Goal: Information Seeking & Learning: Check status

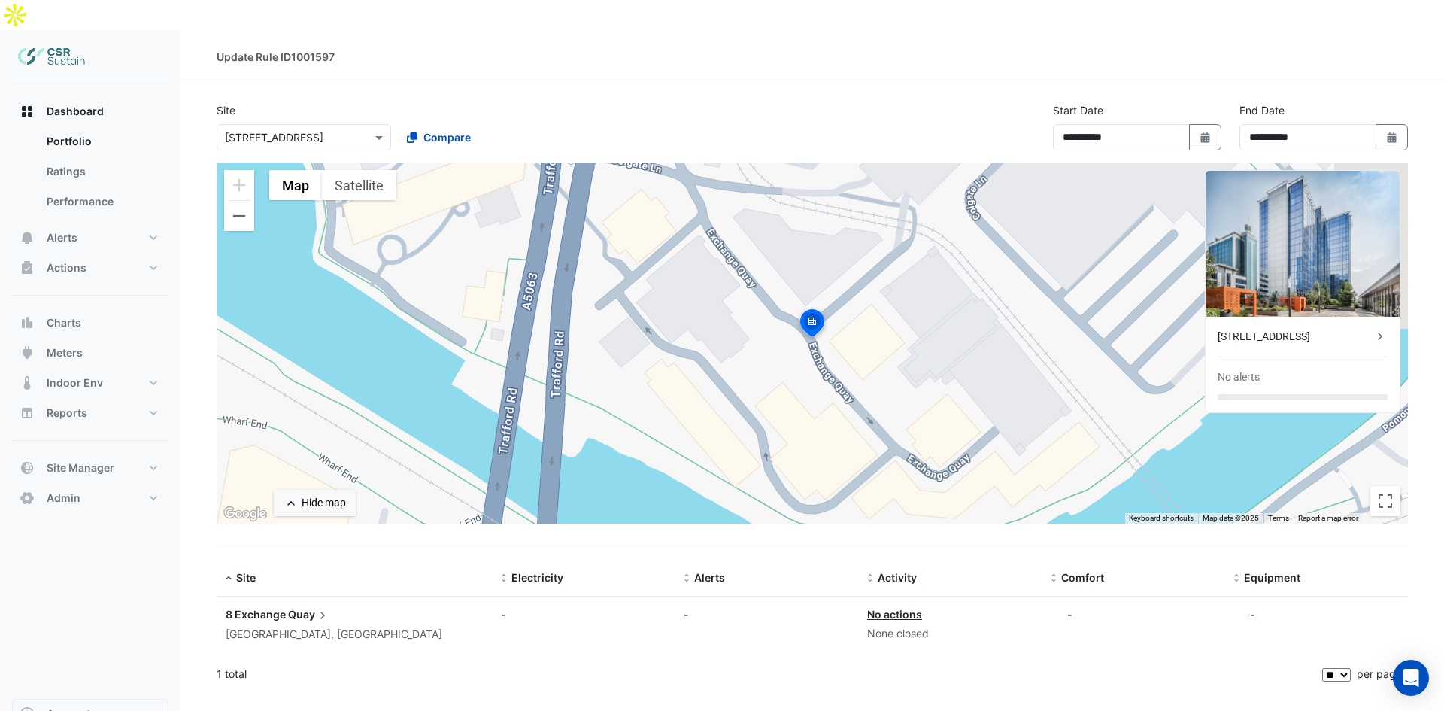
select select "**"
click at [53, 104] on span "Dashboard" at bounding box center [75, 111] width 57 height 15
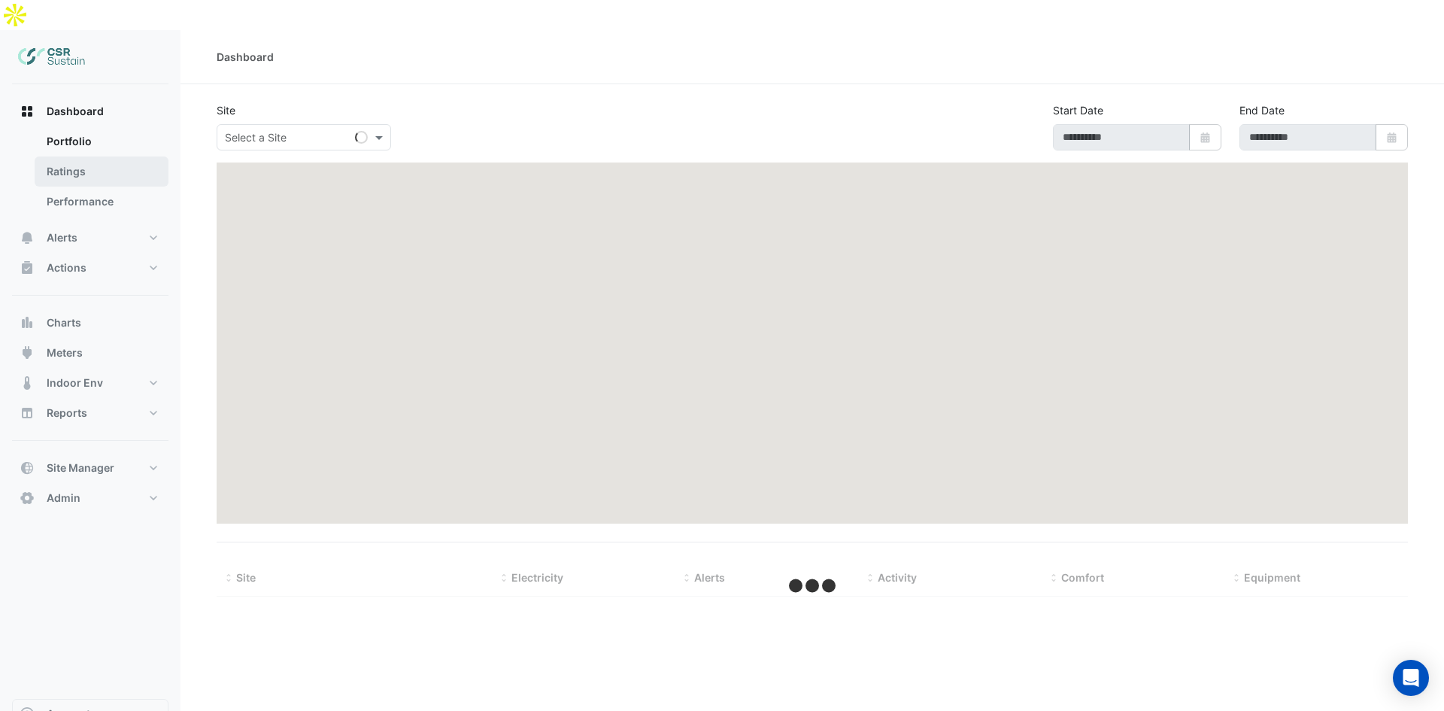
type input "**********"
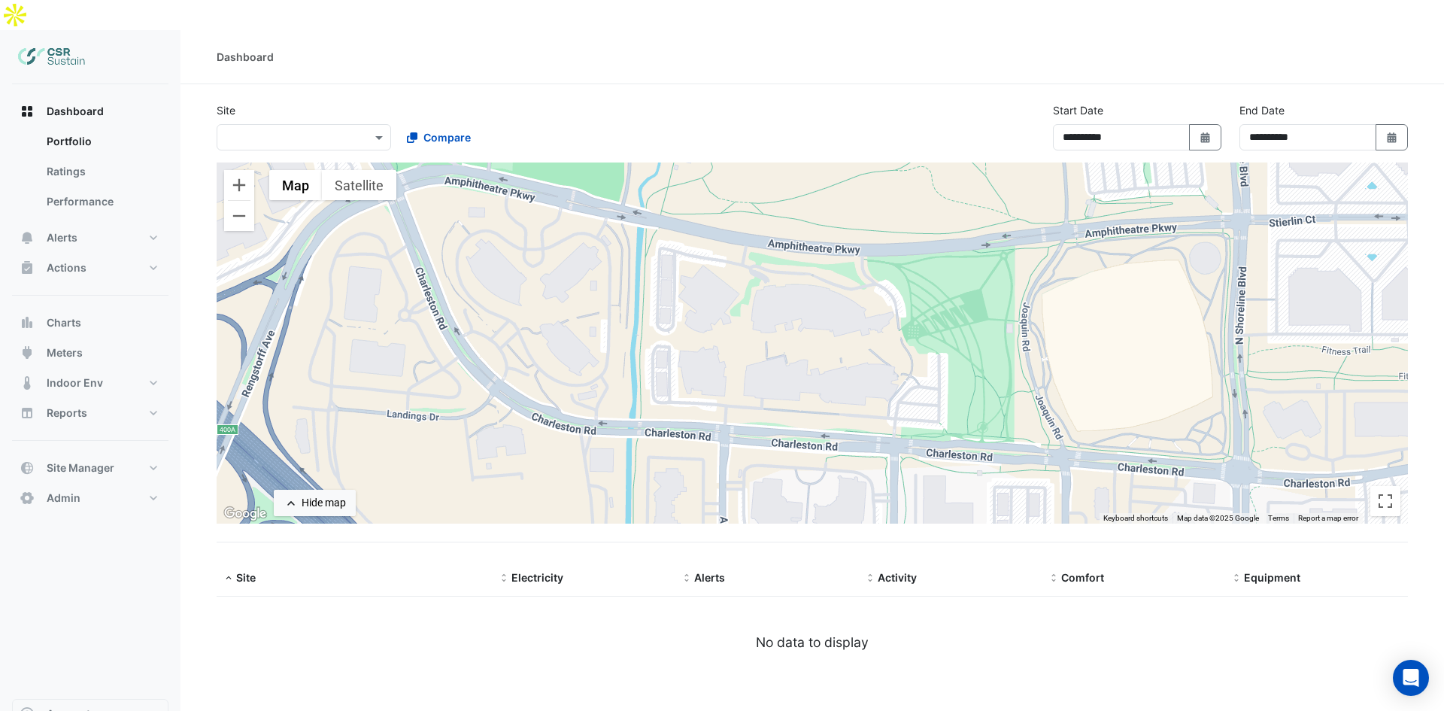
click at [38, 42] on img at bounding box center [52, 57] width 68 height 30
click at [156, 483] on button "Admin" at bounding box center [90, 498] width 156 height 30
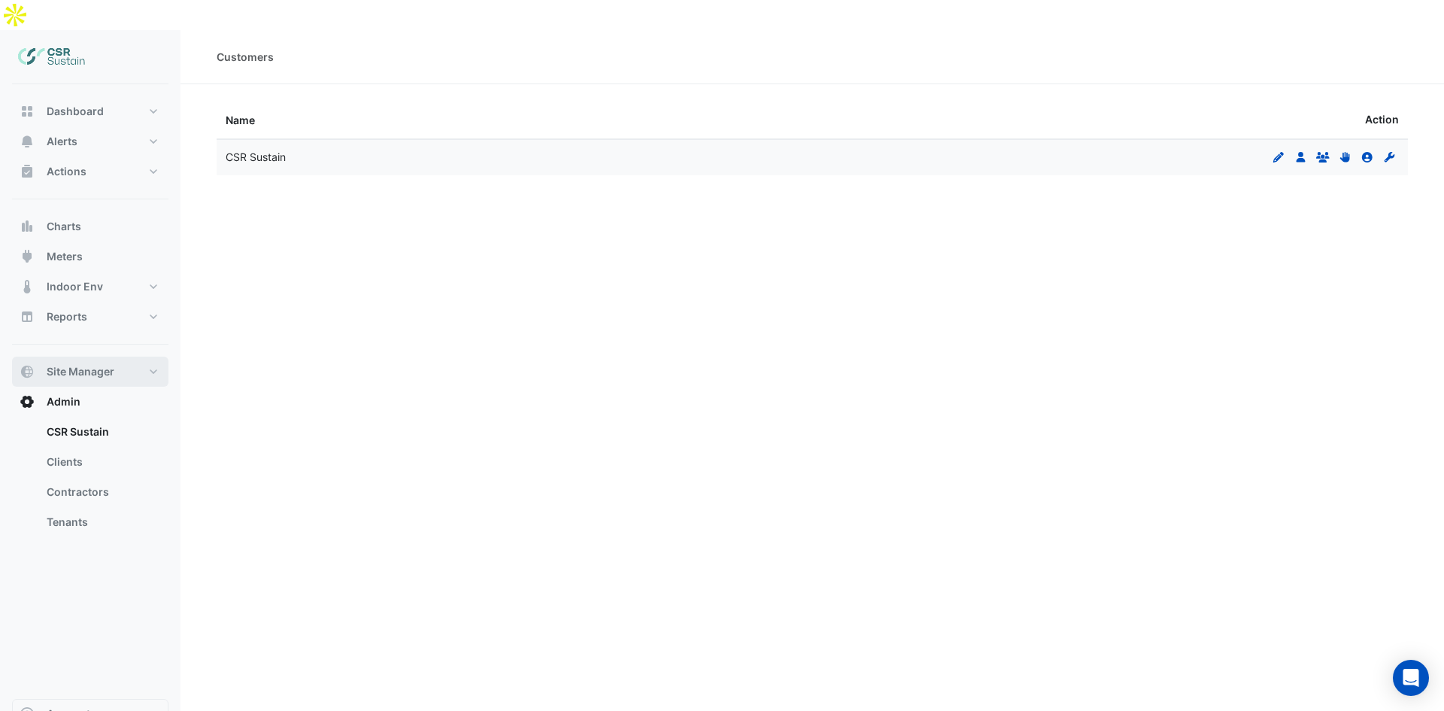
click at [144, 356] on button "Site Manager" at bounding box center [90, 371] width 156 height 30
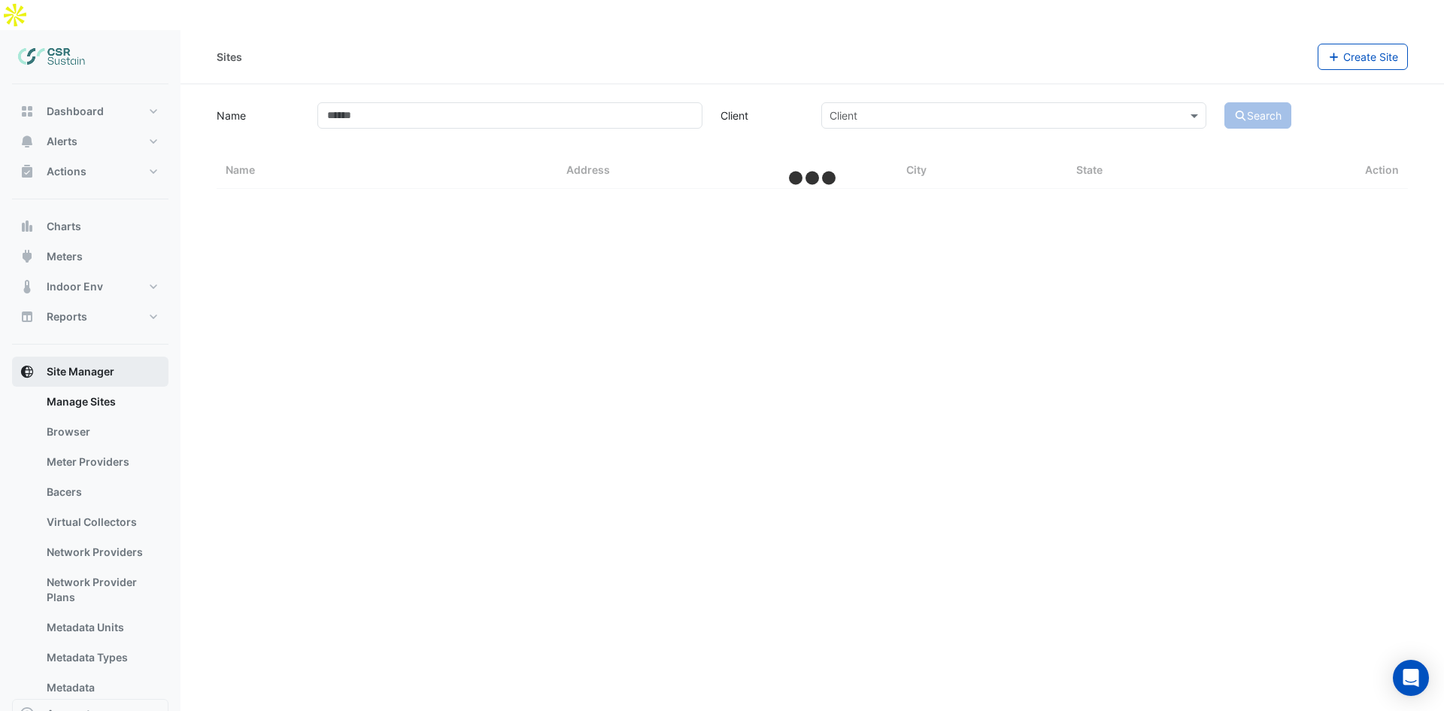
click at [146, 356] on button "Site Manager" at bounding box center [90, 371] width 156 height 30
select select "**"
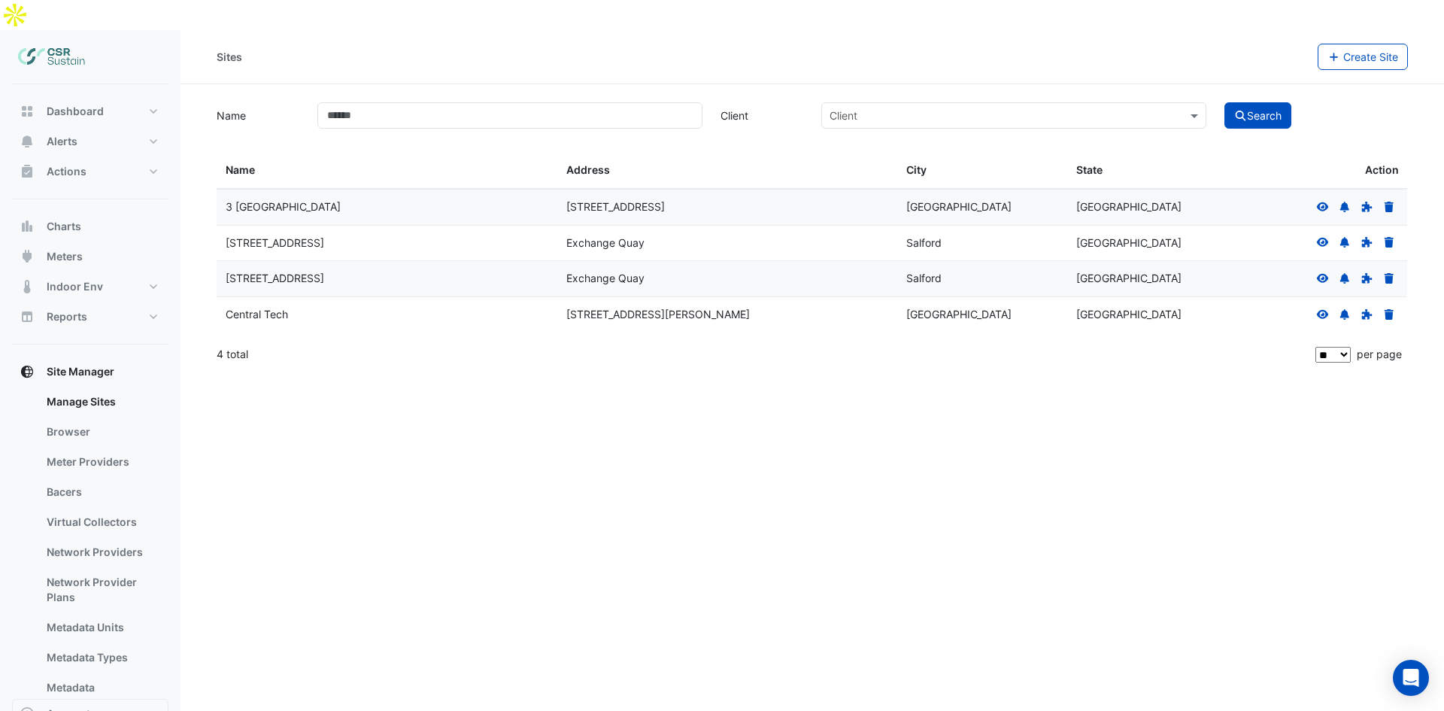
click at [192, 348] on div "Sites Create Site Name Client Client Search Sites Name Sites Address Sites City…" at bounding box center [811, 385] width 1263 height 711
click at [111, 364] on span "Site Manager" at bounding box center [81, 371] width 68 height 15
click at [39, 356] on button "Site Manager" at bounding box center [90, 371] width 156 height 30
click at [32, 364] on icon "button" at bounding box center [27, 371] width 15 height 15
drag, startPoint x: 63, startPoint y: 353, endPoint x: 74, endPoint y: 374, distance: 22.9
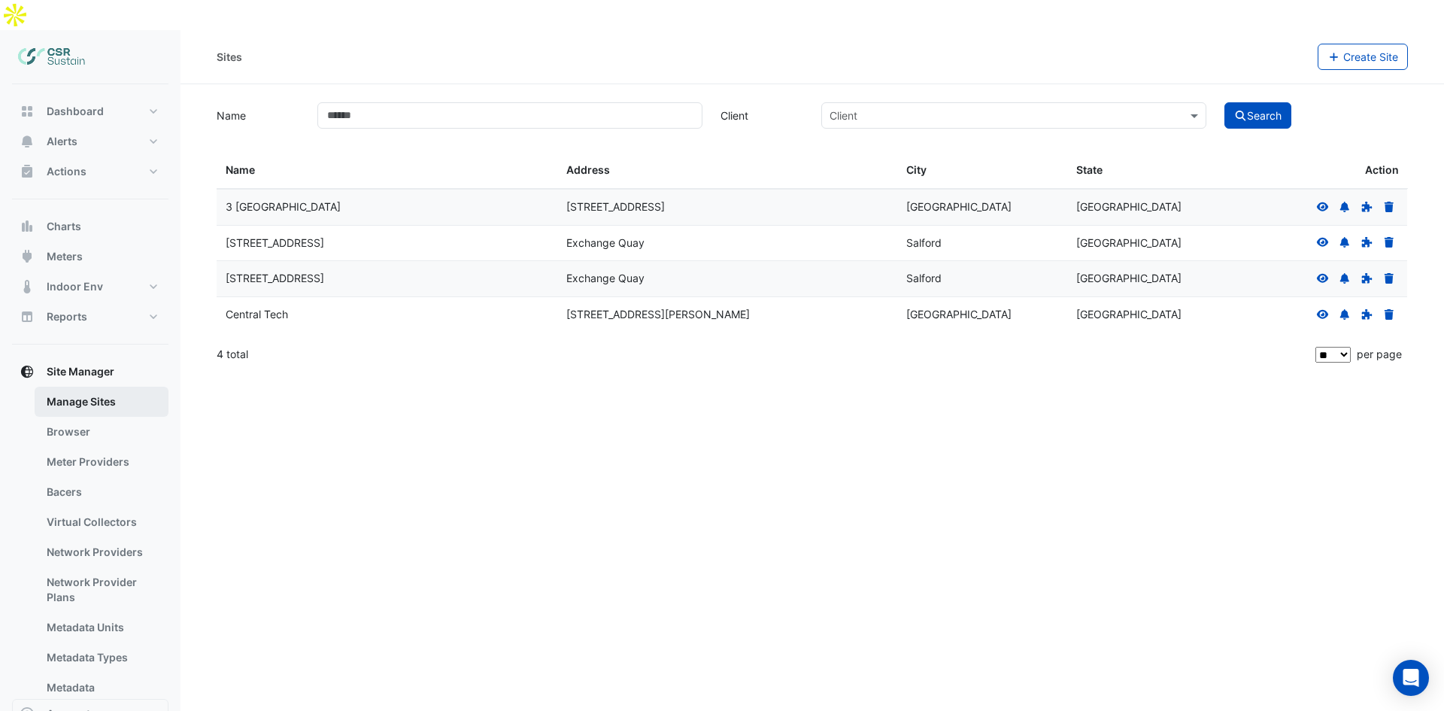
click at [65, 356] on div "Site Manager Manage Sites Browser Meter Providers Bacers Virtual Collectors Net…" at bounding box center [90, 569] width 156 height 427
click at [74, 387] on link "Manage Sites" at bounding box center [102, 402] width 134 height 30
click at [76, 302] on button "Reports" at bounding box center [90, 317] width 156 height 30
select select "**"
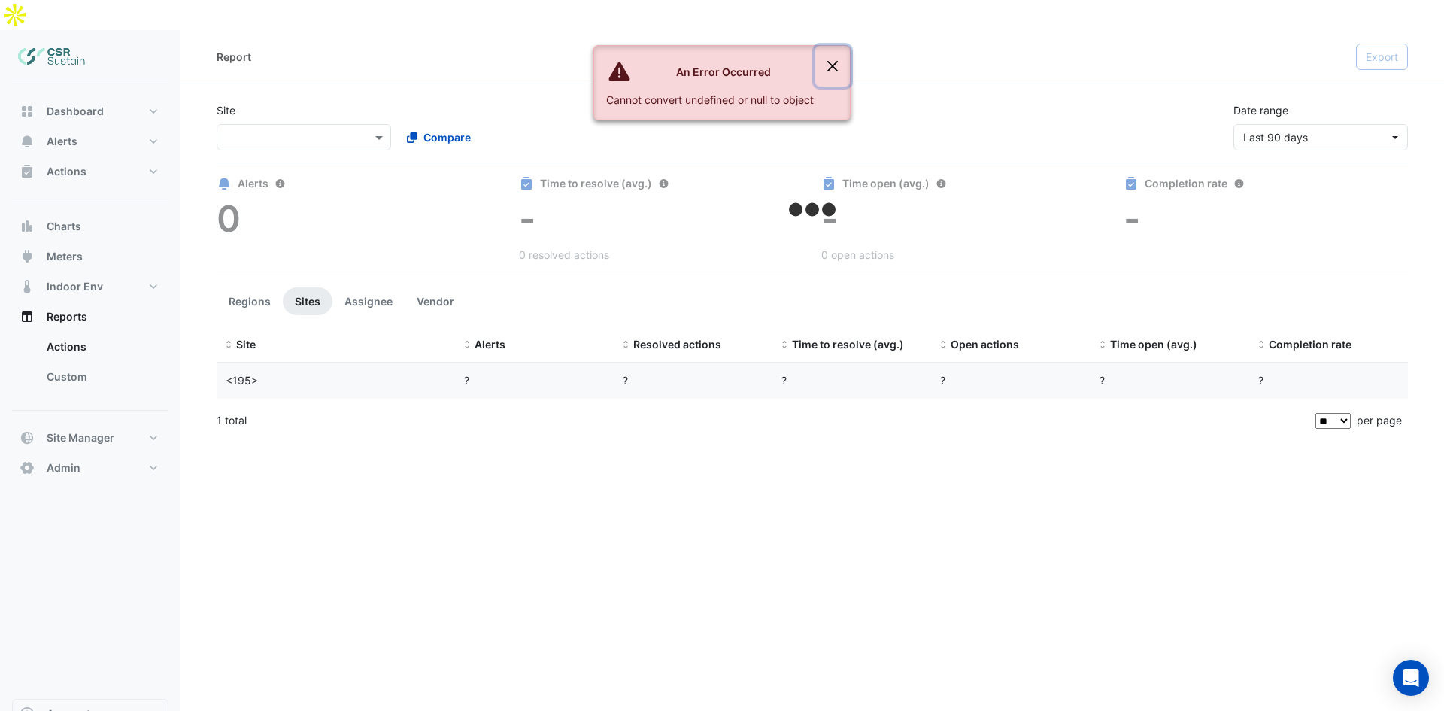
click at [830, 60] on button "Close" at bounding box center [832, 66] width 35 height 41
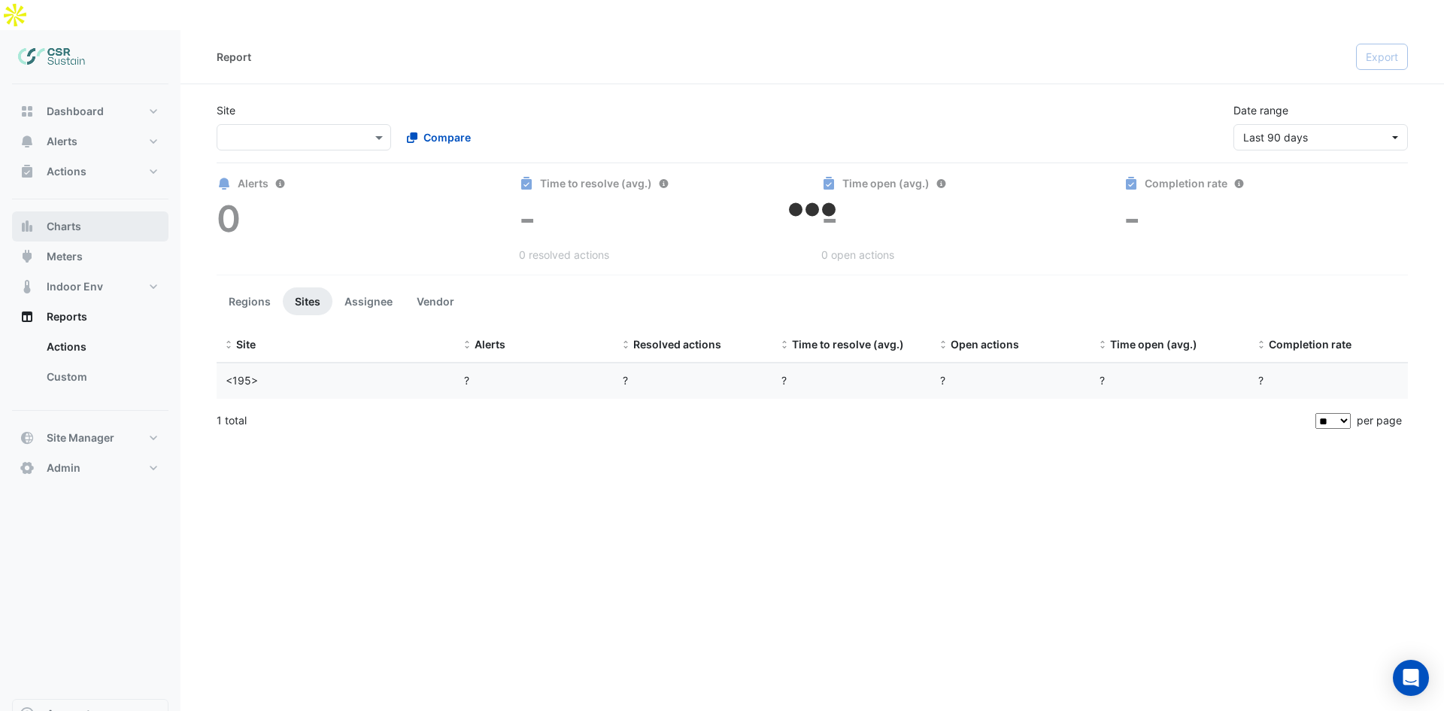
click at [99, 211] on button "Charts" at bounding box center [90, 226] width 156 height 30
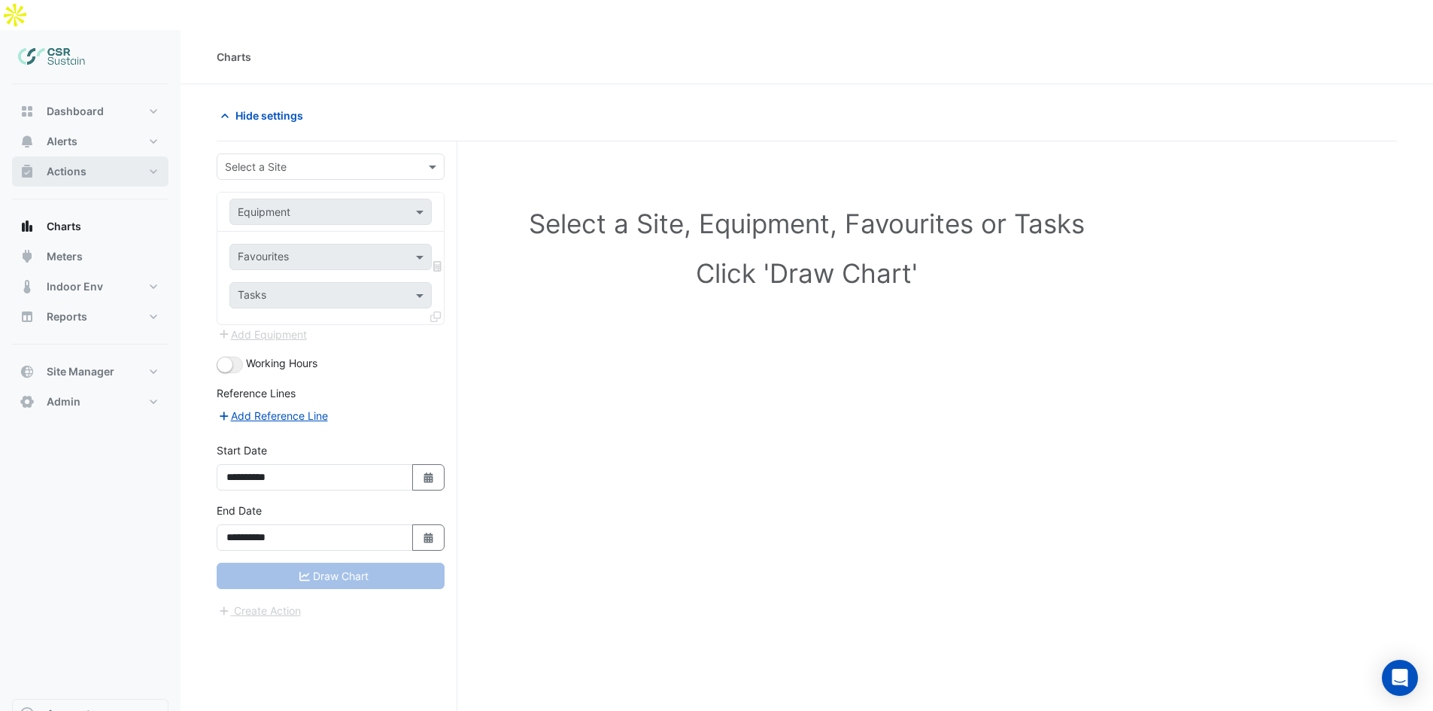
click at [99, 156] on button "Actions" at bounding box center [90, 171] width 156 height 30
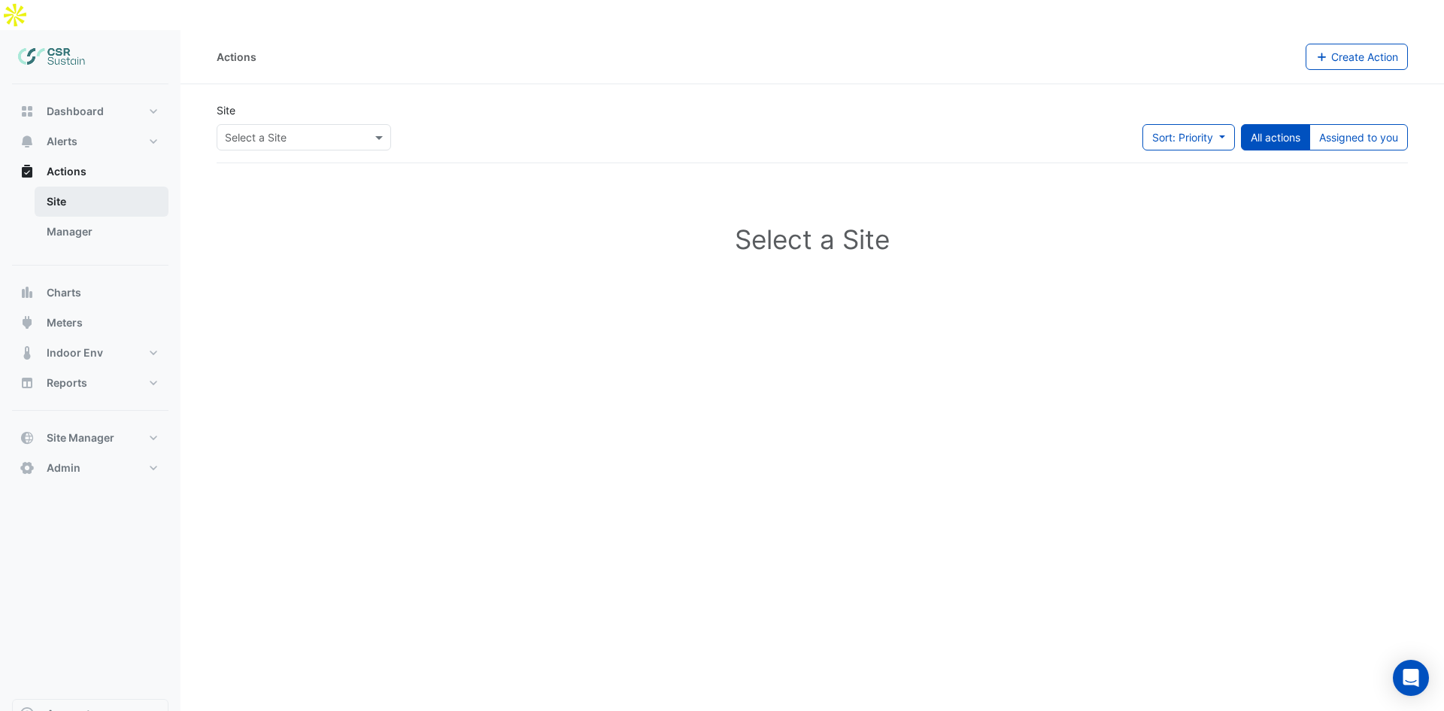
click at [108, 186] on link "Site" at bounding box center [102, 201] width 134 height 30
click at [80, 217] on link "Manager" at bounding box center [102, 232] width 134 height 30
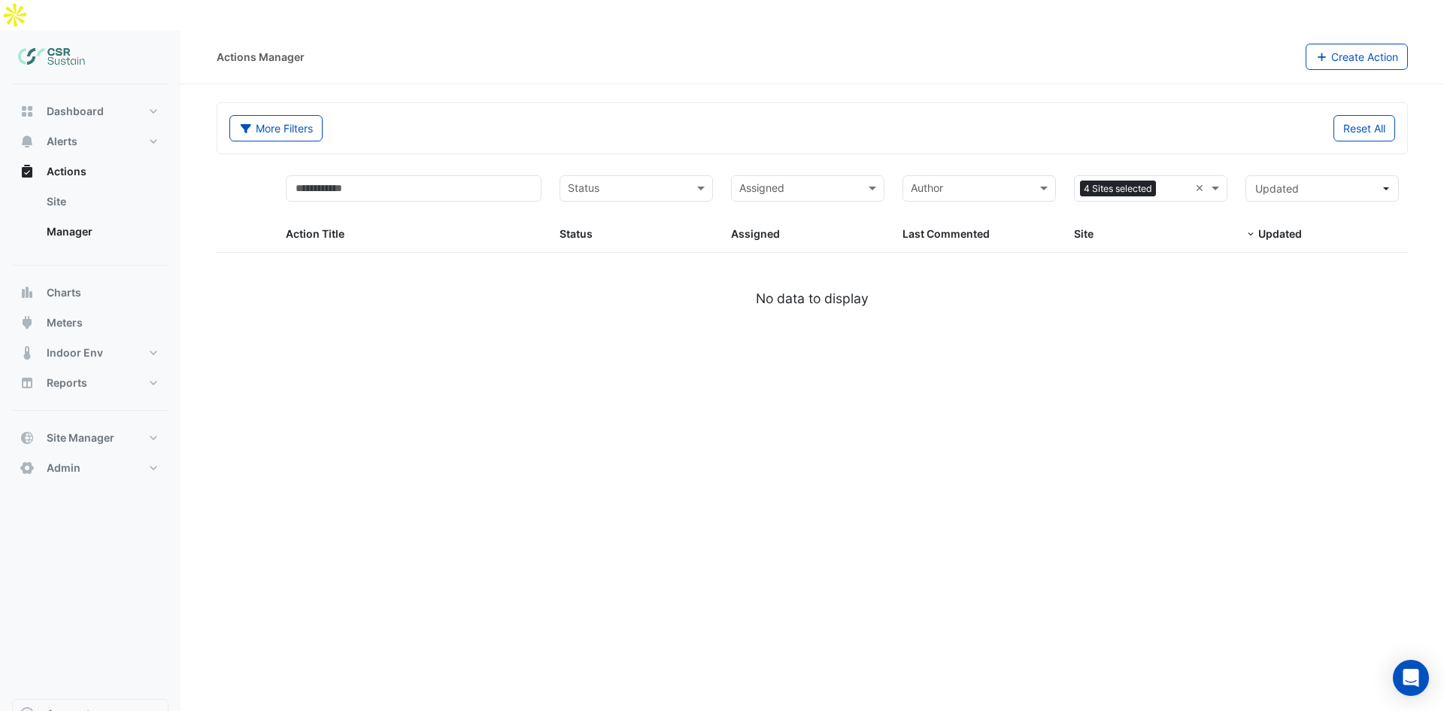
click at [1193, 175] on div "Sites 4 Sites selected ×" at bounding box center [1150, 188] width 153 height 26
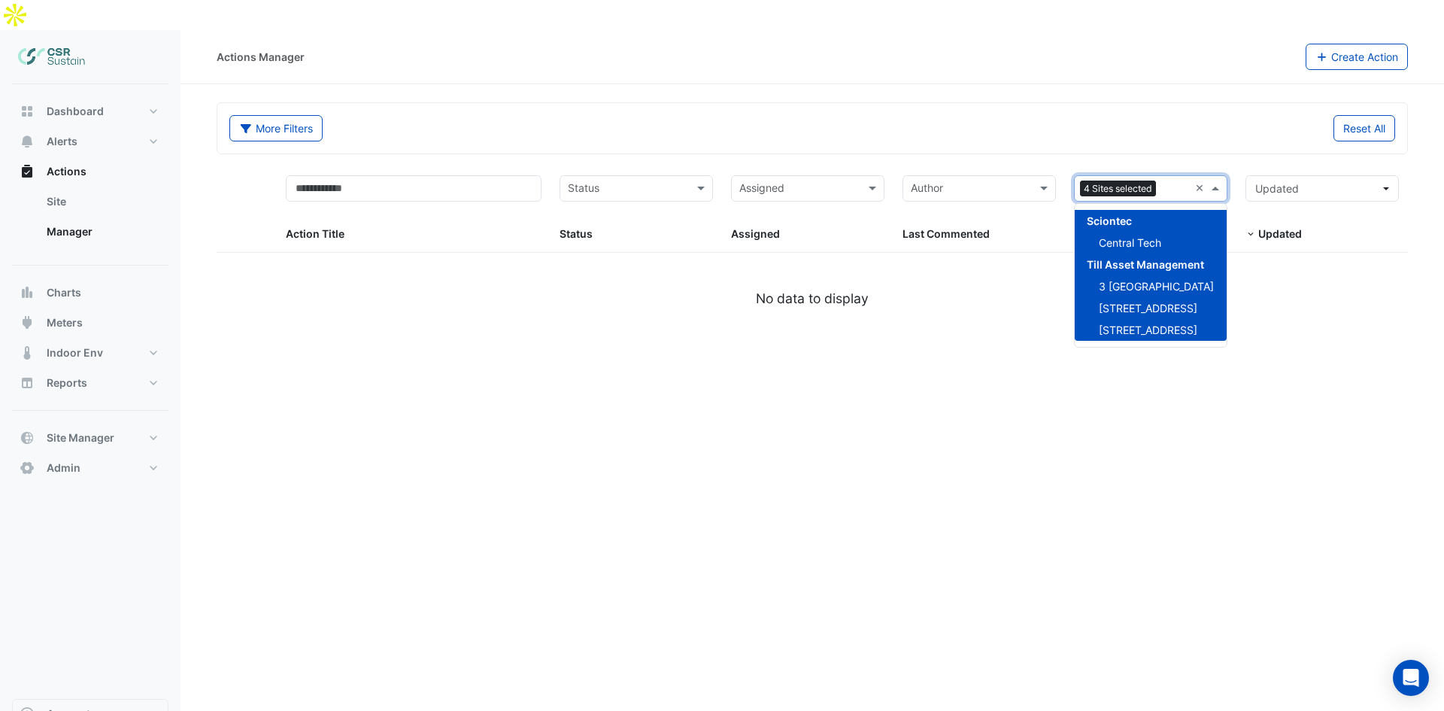
click at [1194, 175] on div "Sites 4 Sites selected ×" at bounding box center [1150, 188] width 153 height 26
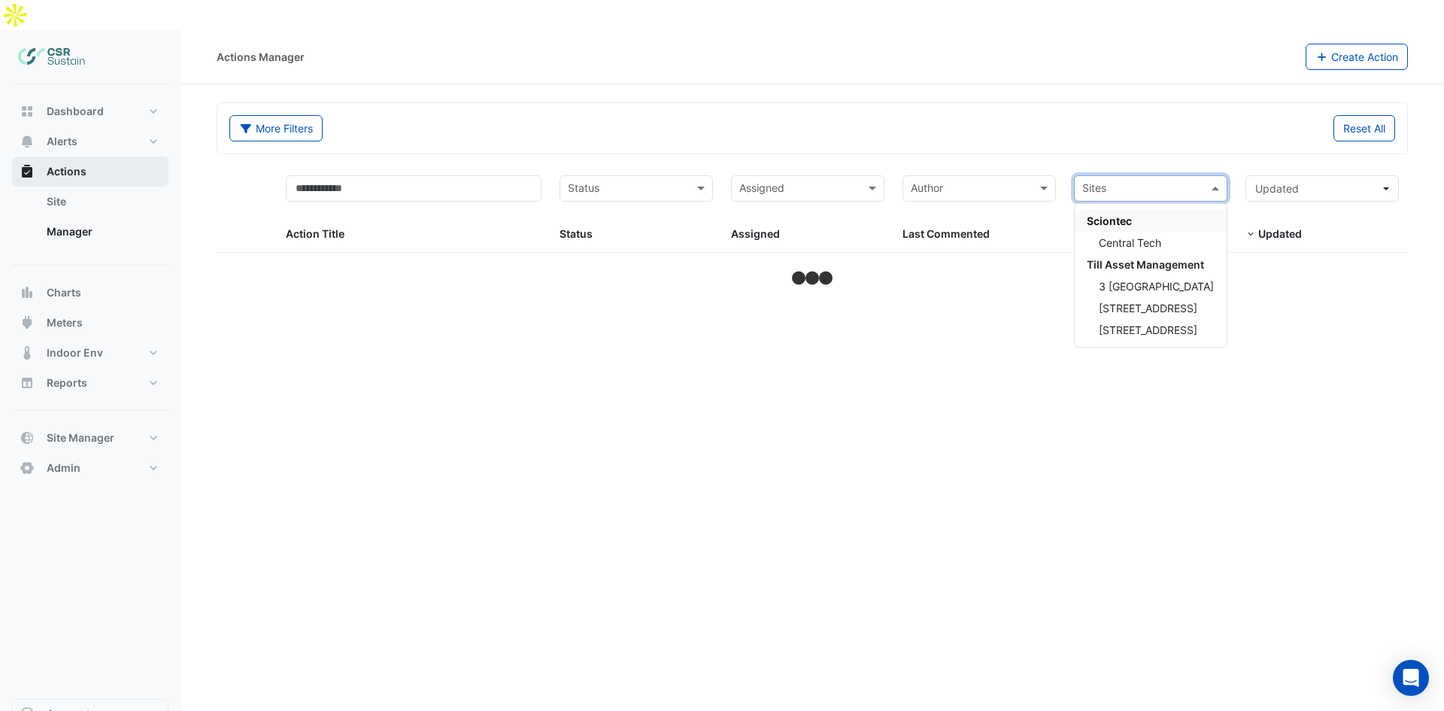
drag, startPoint x: 219, startPoint y: 197, endPoint x: 164, endPoint y: 150, distance: 72.0
click at [219, 186] on datatable-header-cell at bounding box center [247, 209] width 60 height 86
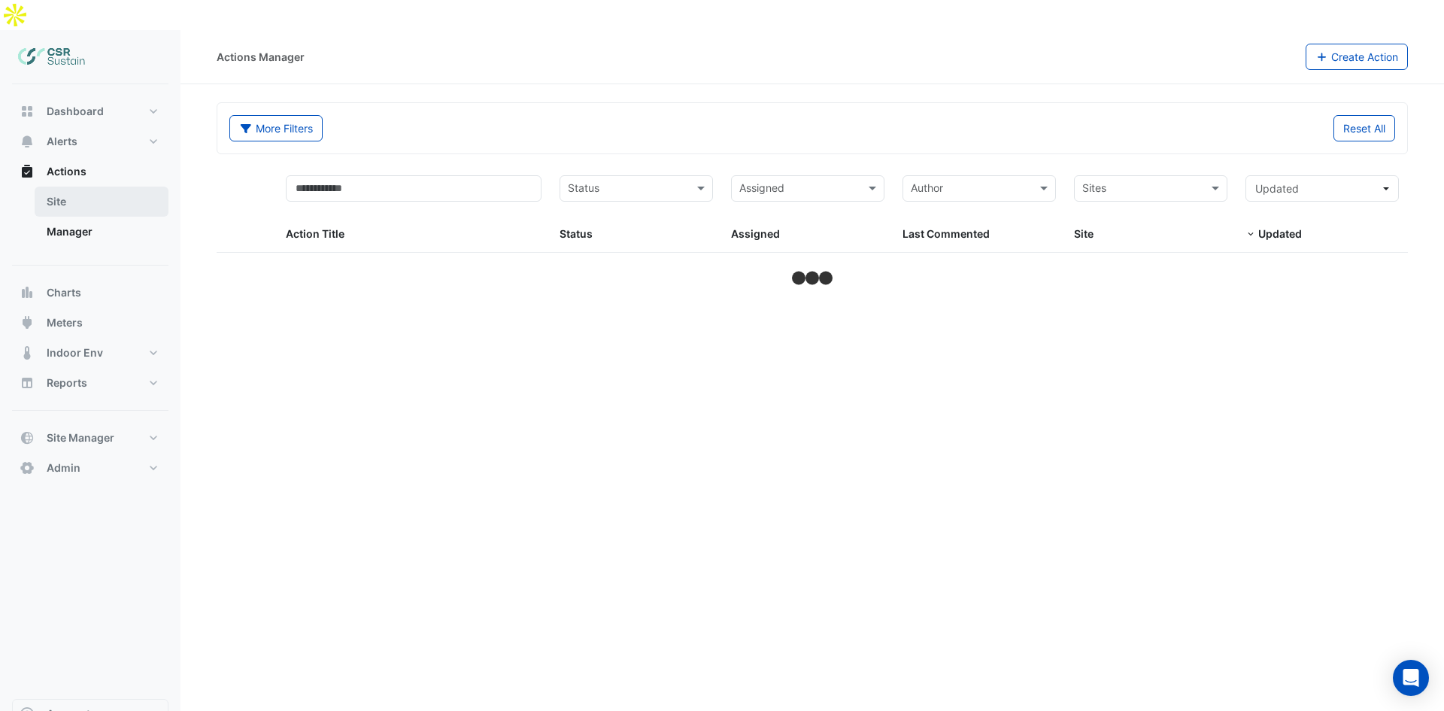
click at [60, 186] on link "Site" at bounding box center [102, 201] width 134 height 30
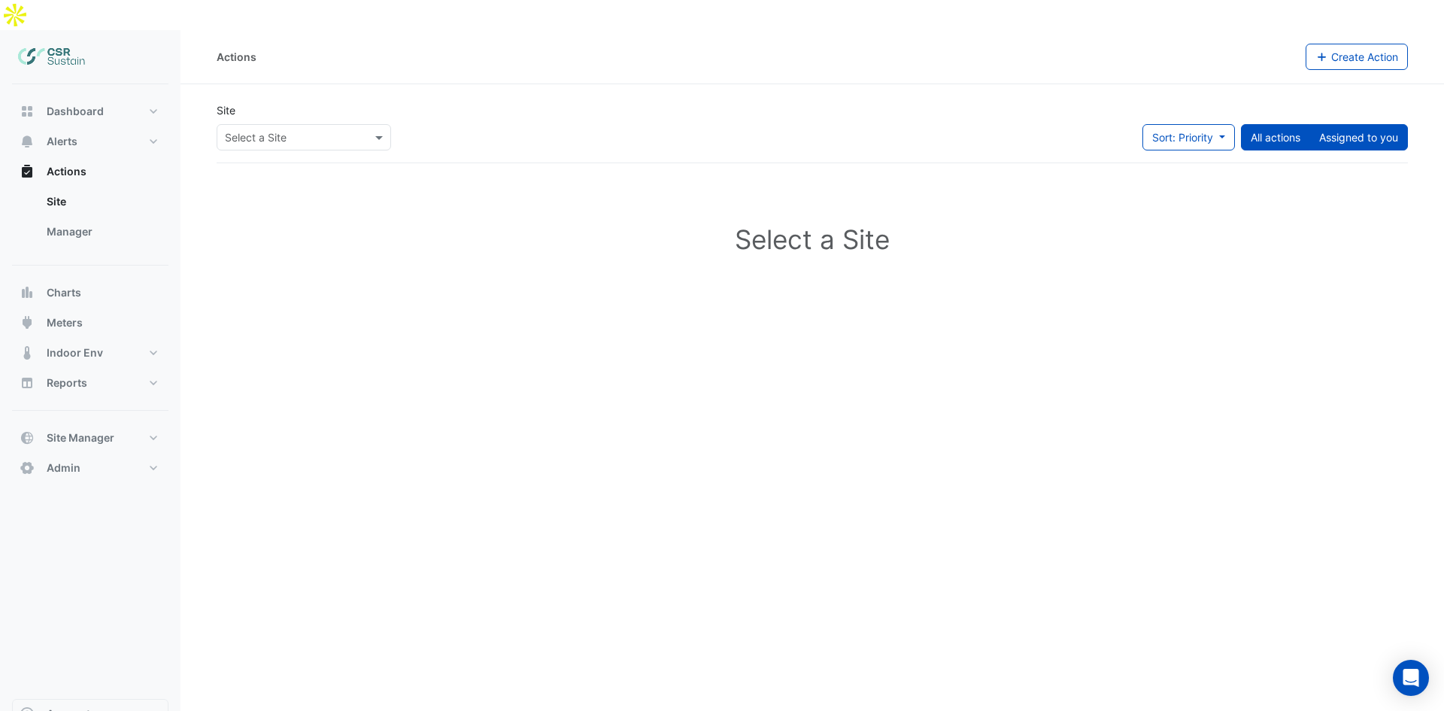
click at [1326, 124] on button "Assigned to you" at bounding box center [1358, 137] width 99 height 26
click at [1261, 124] on button "All actions" at bounding box center [1275, 137] width 69 height 26
click at [1205, 131] on span "Sort: Priority" at bounding box center [1182, 137] width 61 height 13
drag, startPoint x: 1222, startPoint y: 71, endPoint x: 1252, endPoint y: 105, distance: 45.3
click at [1223, 84] on section "Site Select a Site Sort: Priority All actions Assigned to you Select a Site" at bounding box center [811, 196] width 1263 height 225
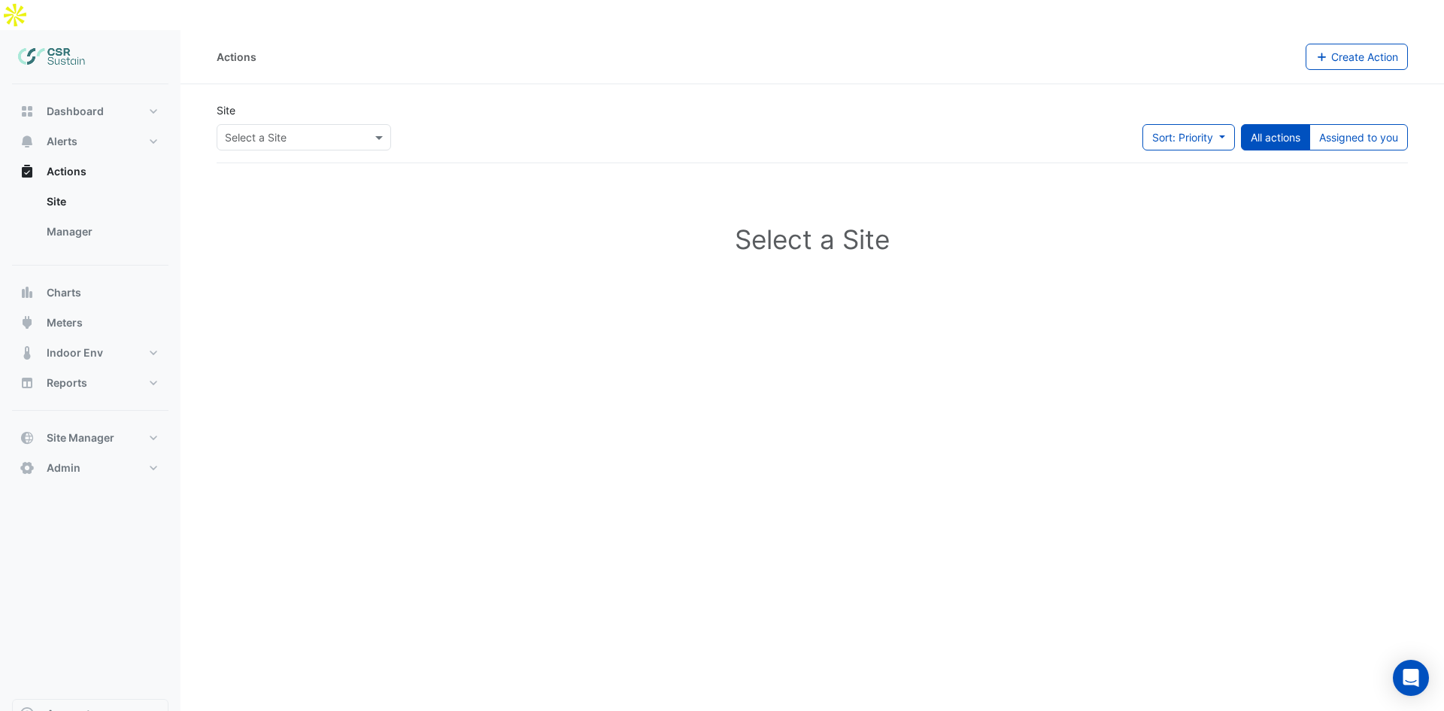
click at [1257, 124] on button "All actions" at bounding box center [1275, 137] width 69 height 26
click at [1344, 124] on button "Assigned to you" at bounding box center [1358, 137] width 99 height 26
click at [1291, 124] on button "All actions" at bounding box center [1275, 137] width 69 height 26
click at [254, 130] on input "text" at bounding box center [289, 138] width 128 height 16
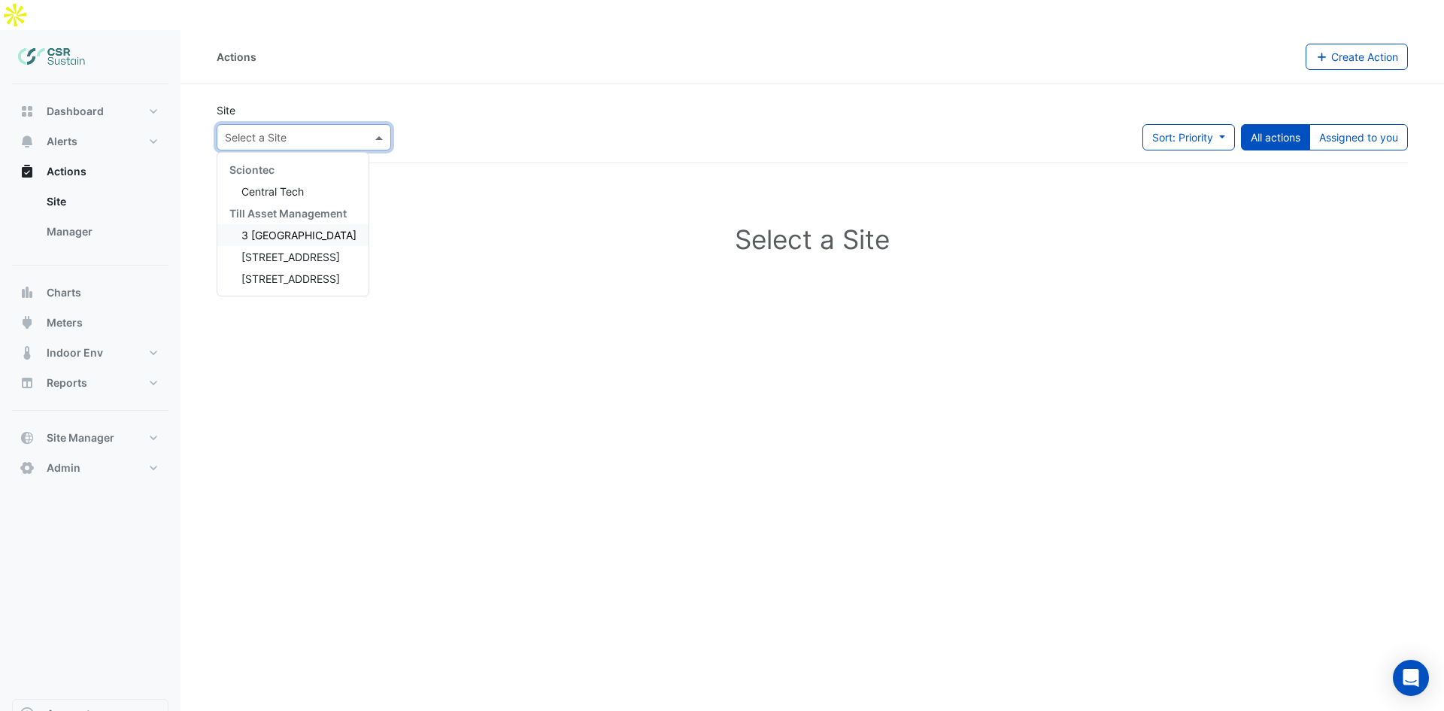
click at [288, 229] on span "3 St. Paul's Place" at bounding box center [298, 235] width 115 height 13
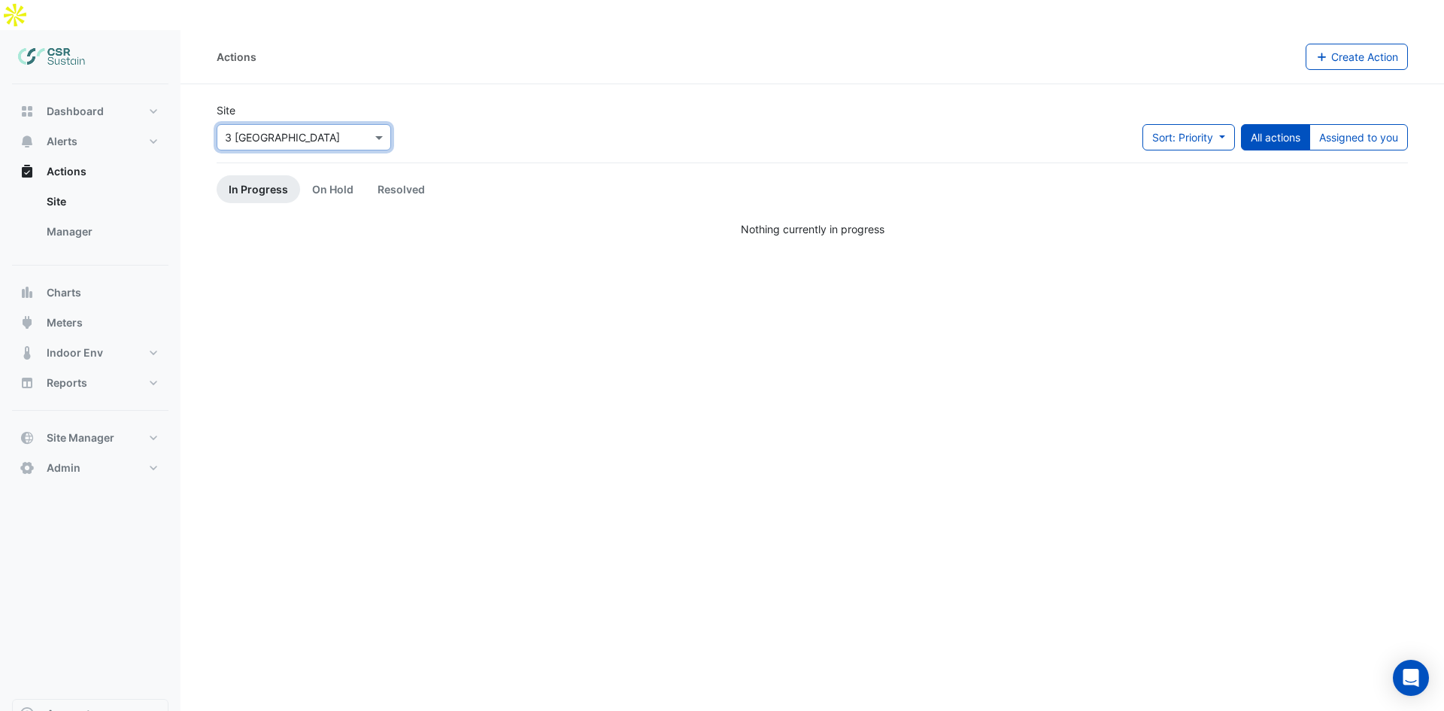
click at [271, 130] on input "text" at bounding box center [289, 138] width 128 height 16
click at [326, 229] on span "3 St. Paul's Place" at bounding box center [298, 235] width 115 height 13
click at [583, 211] on div "Actions Create Action Site Select a Site × 3 St. Paul's Place Sort: Priority Pr…" at bounding box center [811, 385] width 1263 height 711
click at [92, 126] on button "Alerts" at bounding box center [90, 141] width 156 height 30
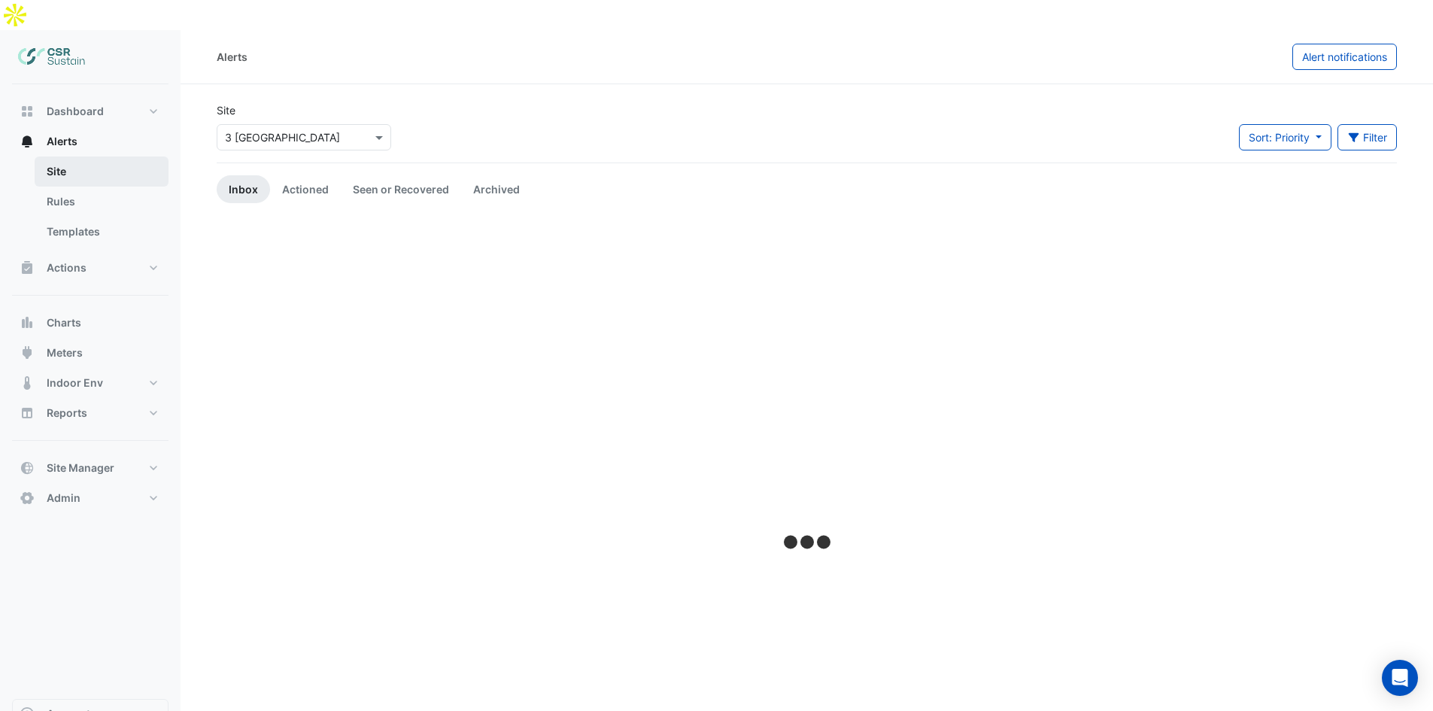
click at [86, 156] on link "Site" at bounding box center [102, 171] width 134 height 30
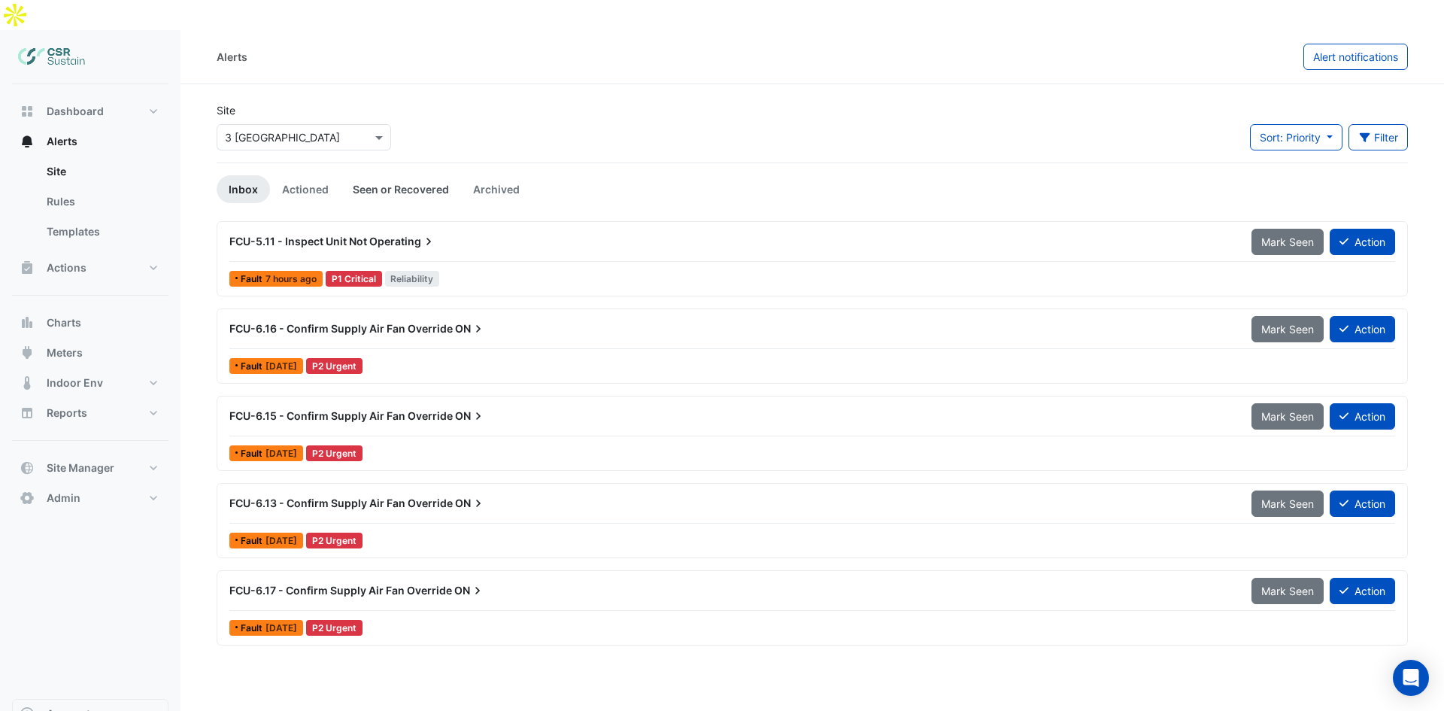
click at [384, 175] on link "Seen or Recovered" at bounding box center [401, 189] width 120 height 28
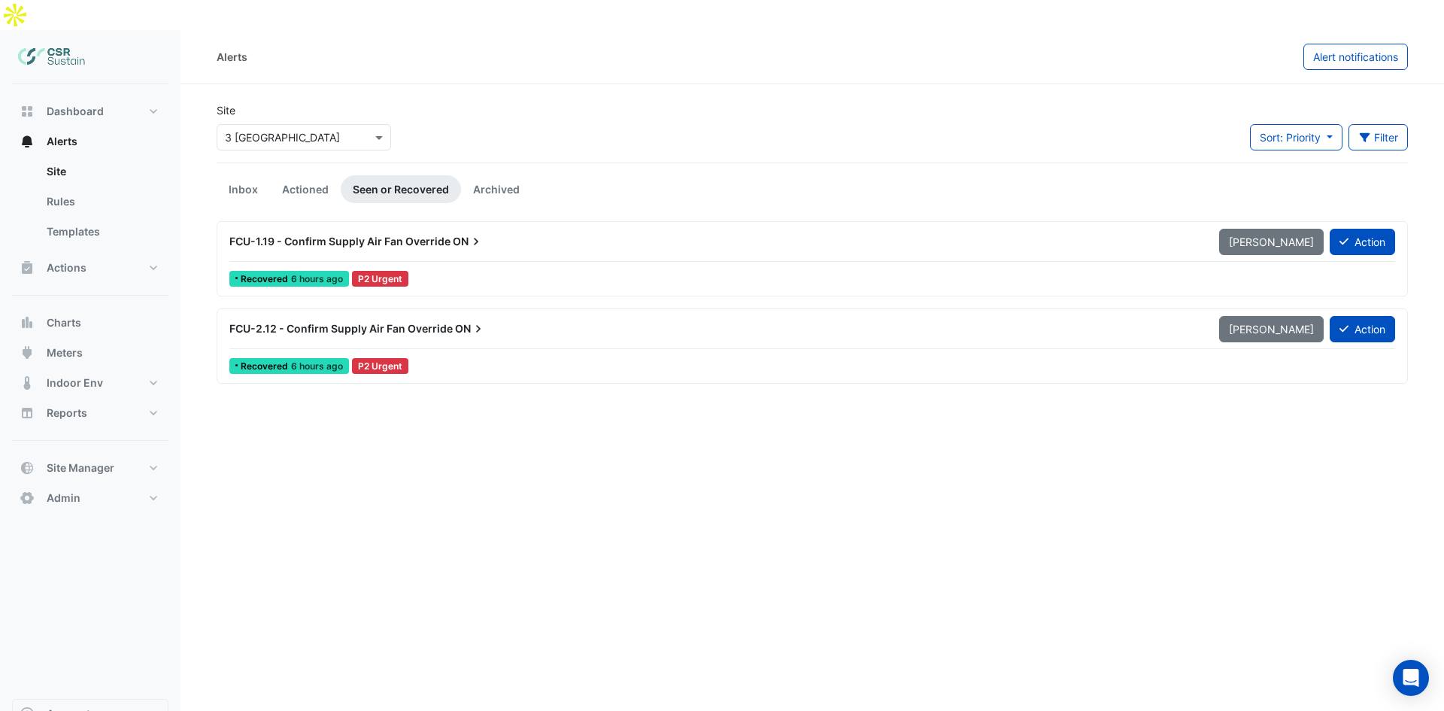
click at [344, 235] on span "FCU-1.19 - Confirm Supply Air Fan Override" at bounding box center [339, 241] width 221 height 13
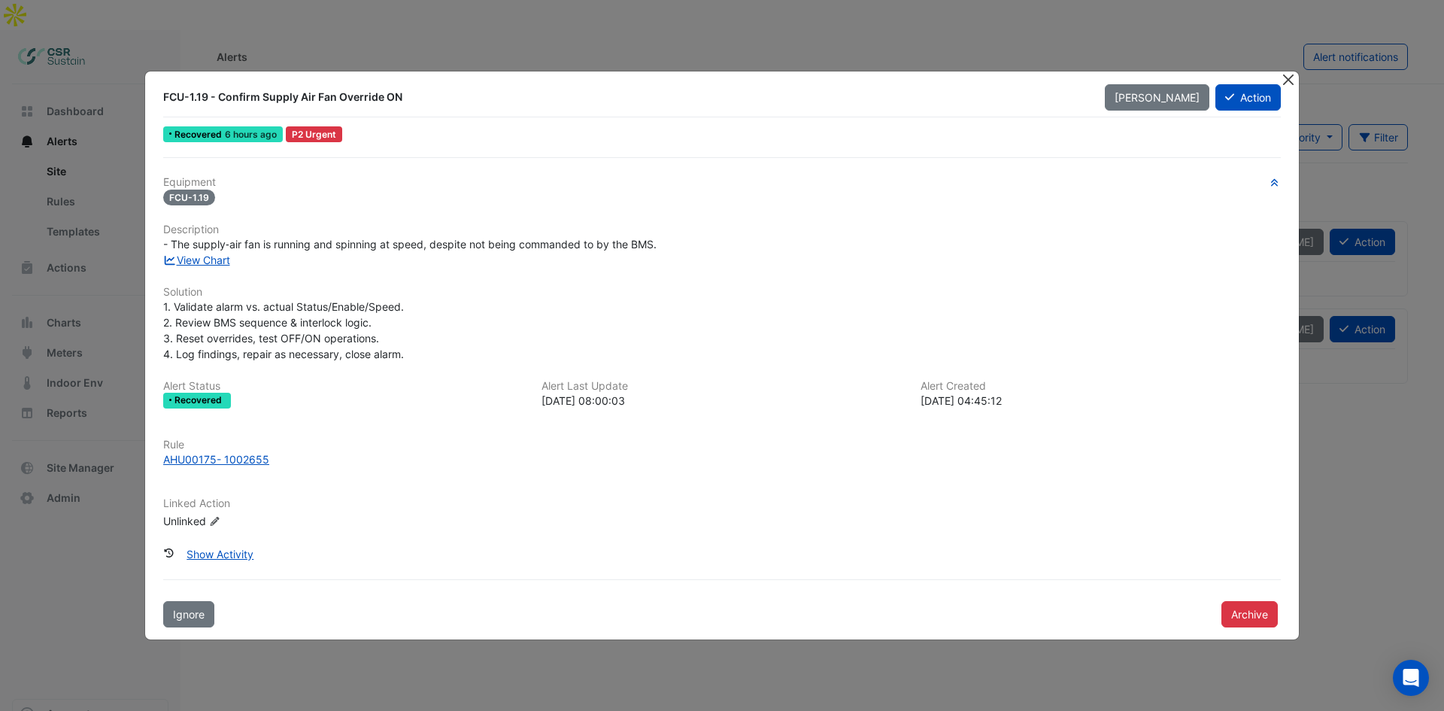
click at [1287, 81] on button "Close" at bounding box center [1288, 79] width 16 height 16
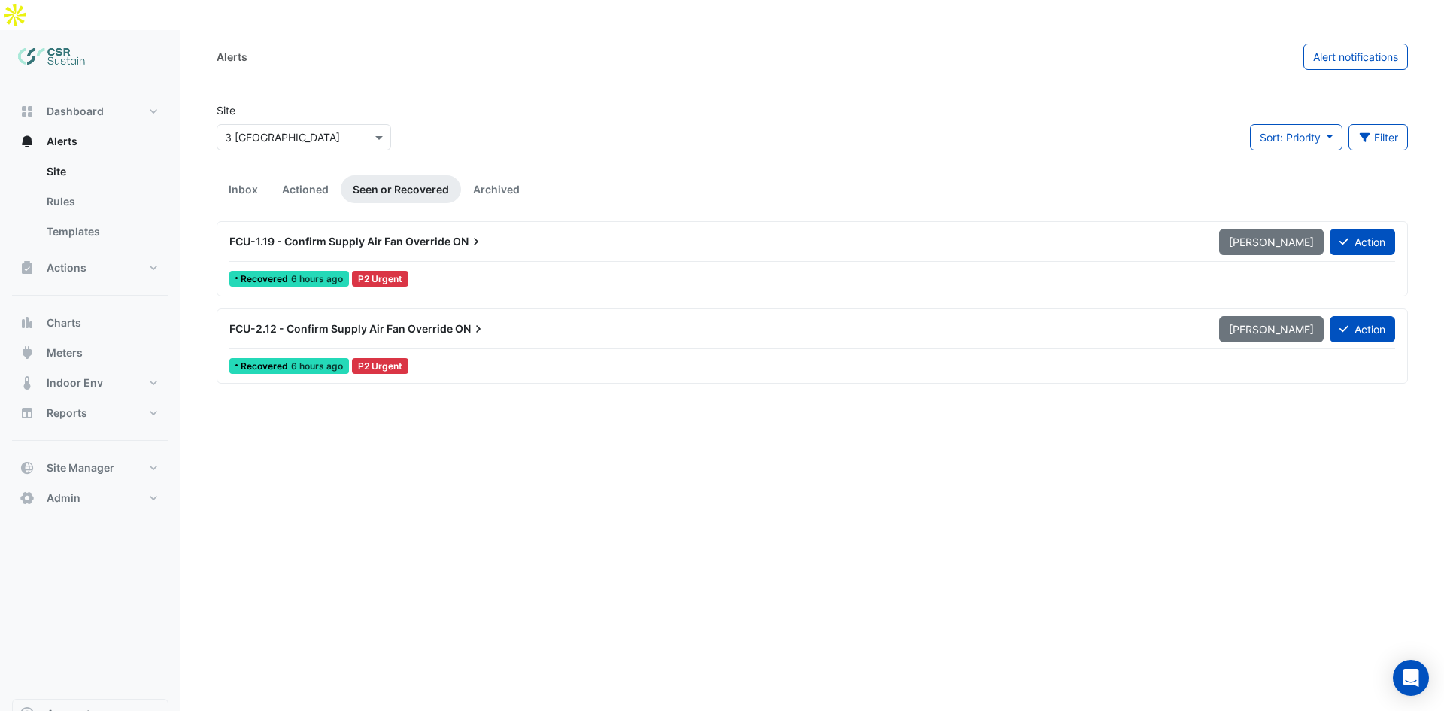
click at [406, 235] on span "FCU-1.19 - Confirm Supply Air Fan Override" at bounding box center [339, 241] width 221 height 13
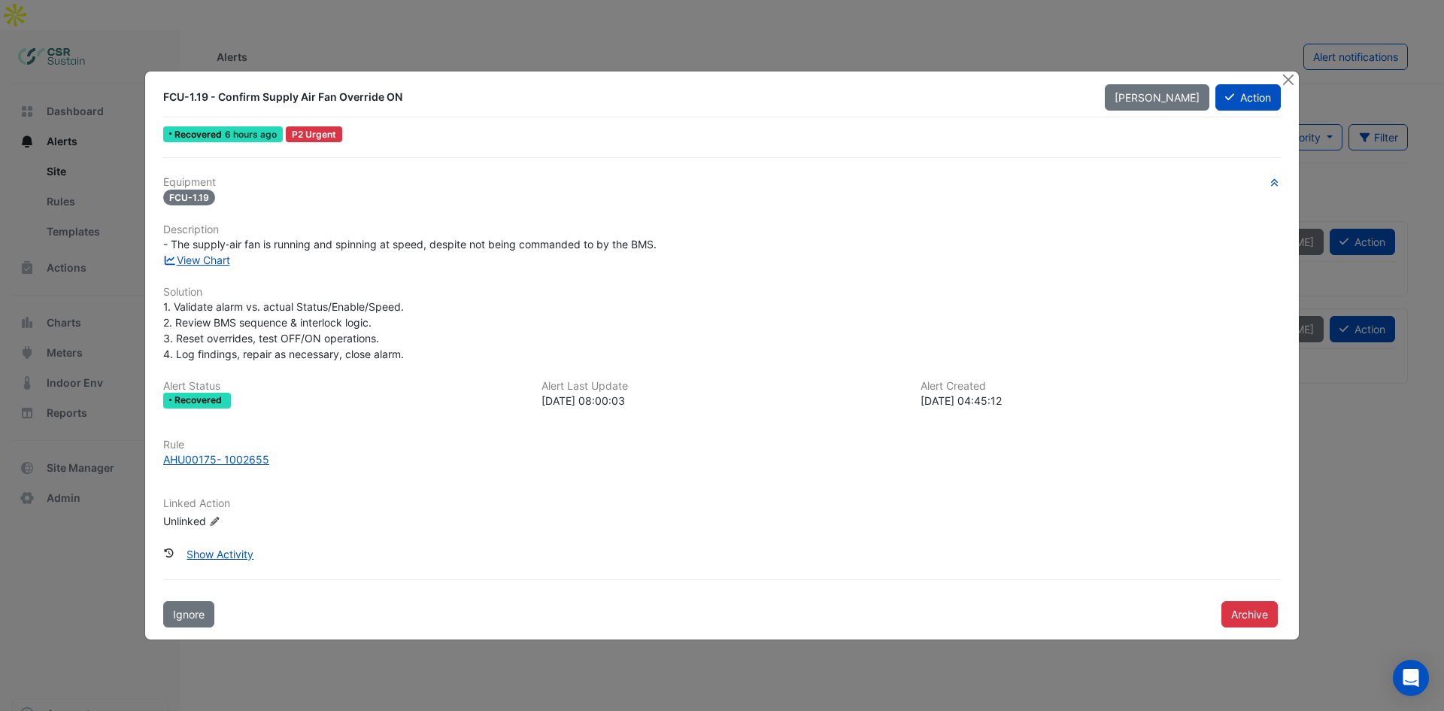
click at [256, 57] on ngb-modal-window "FCU-1.19 - Confirm Supply Air Fan Override ON Mark Unseen Action Recovered 6 ho…" at bounding box center [722, 355] width 1444 height 711
click at [1284, 77] on button "Close" at bounding box center [1288, 79] width 16 height 16
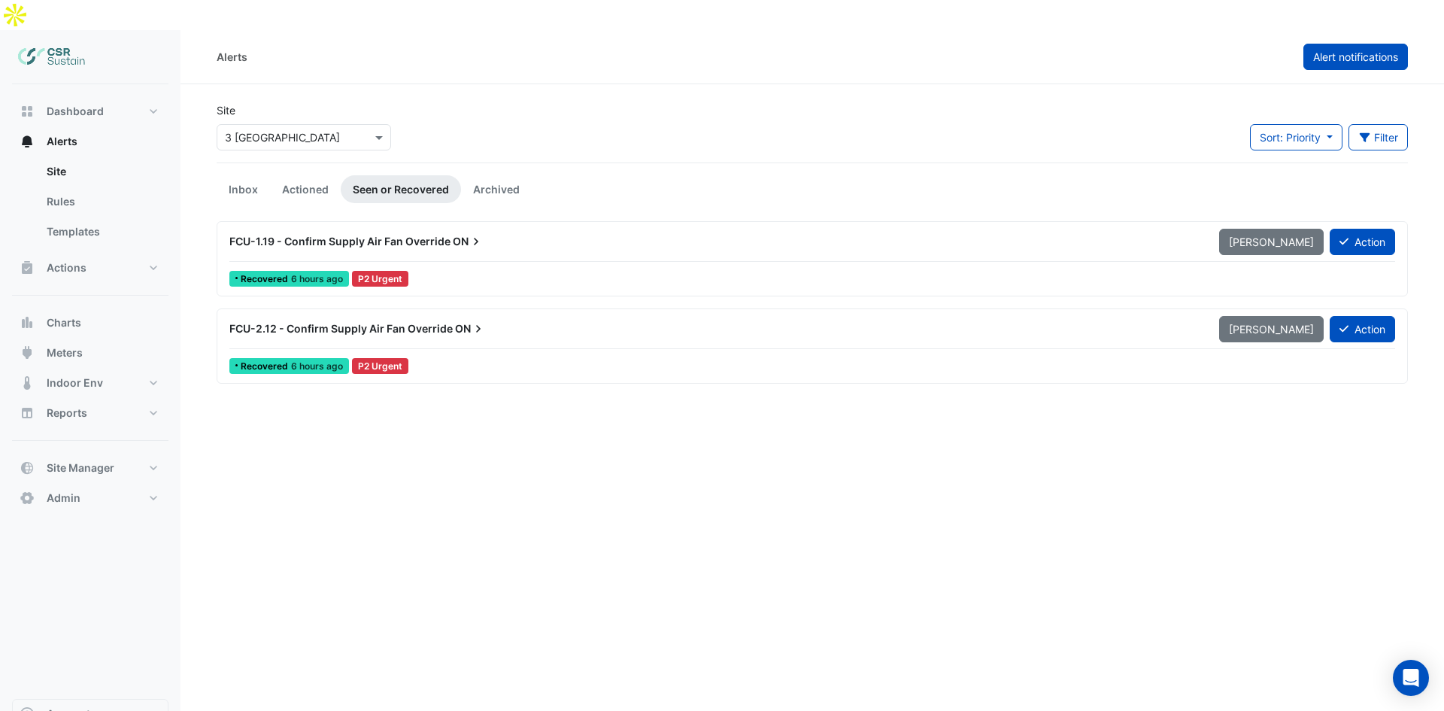
click at [1363, 50] on span "Alert notifications" at bounding box center [1355, 56] width 85 height 13
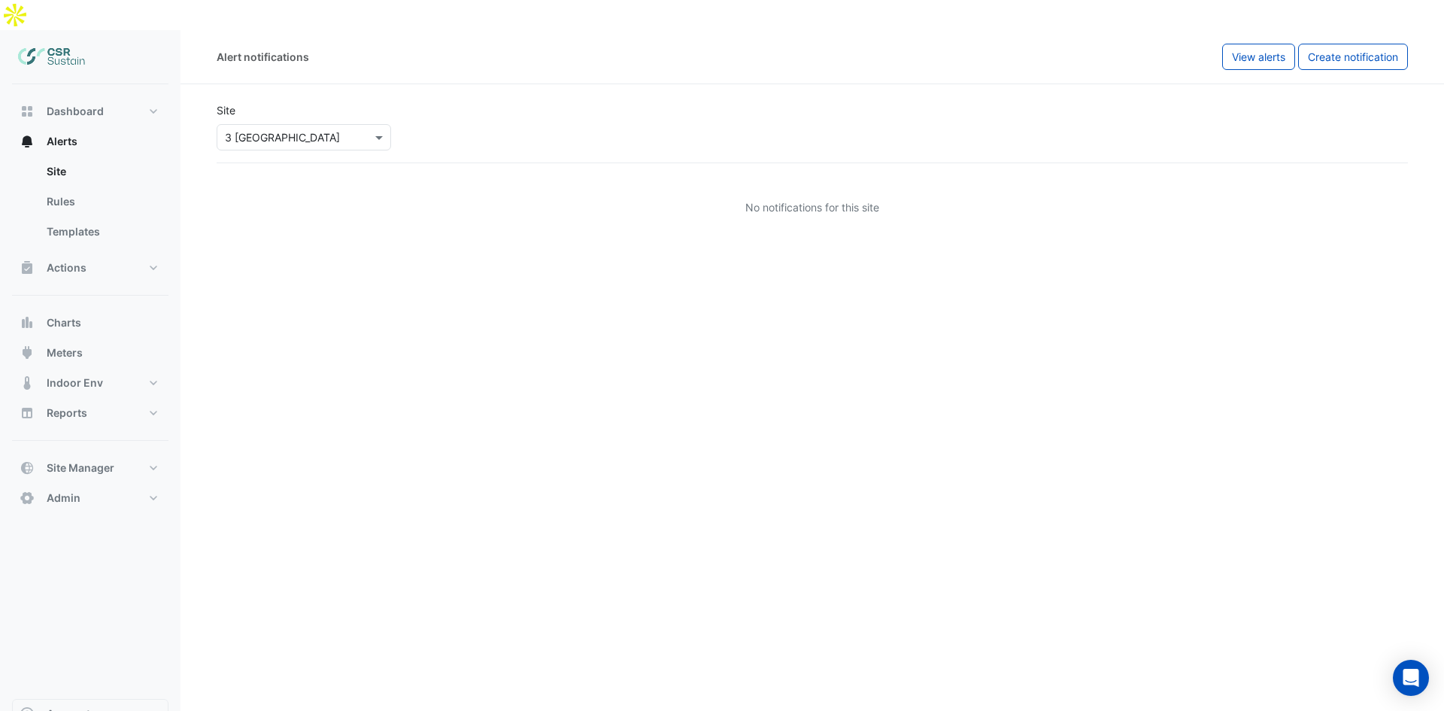
drag, startPoint x: 341, startPoint y: 89, endPoint x: 339, endPoint y: 107, distance: 17.4
click at [341, 118] on div "Select a Site × 3 St. Paul's Place" at bounding box center [304, 134] width 180 height 32
click at [337, 130] on input "text" at bounding box center [289, 138] width 128 height 16
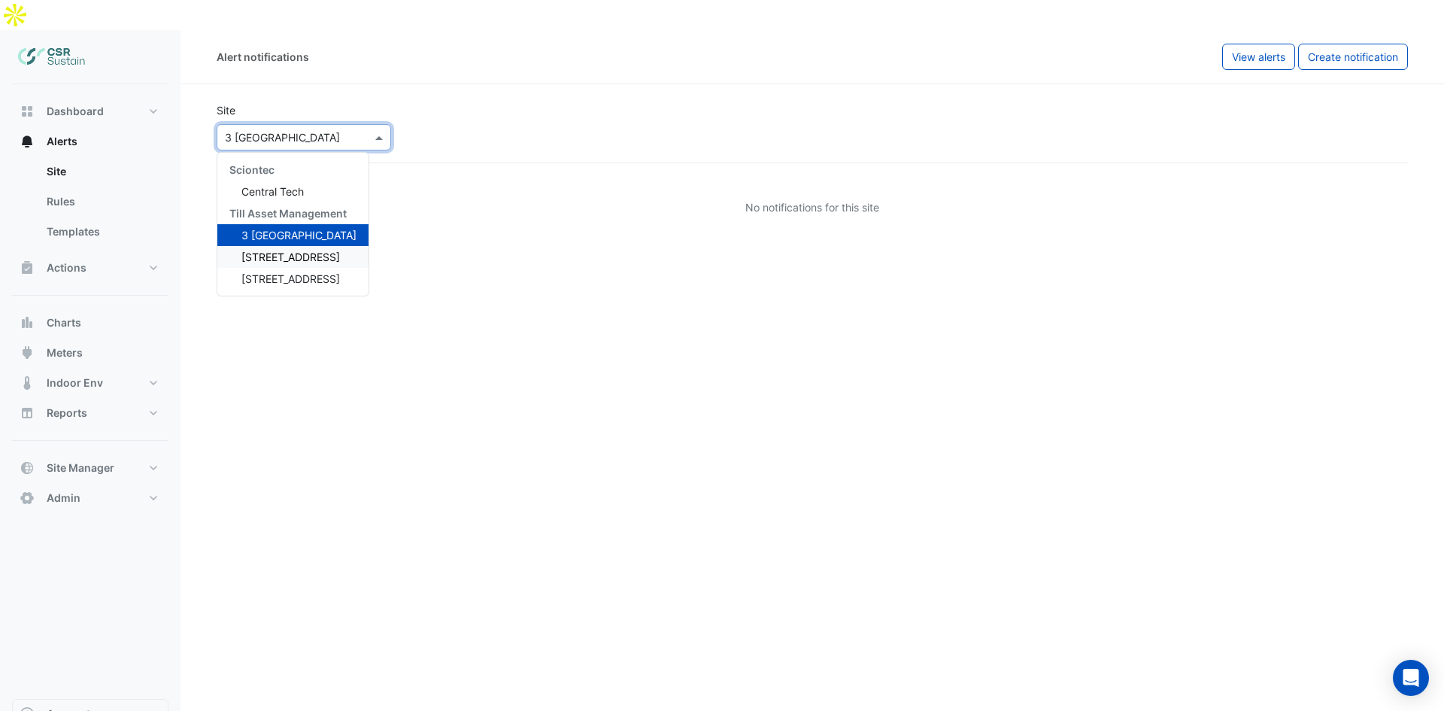
click at [303, 250] on span "5 Exchange Quay" at bounding box center [290, 256] width 99 height 13
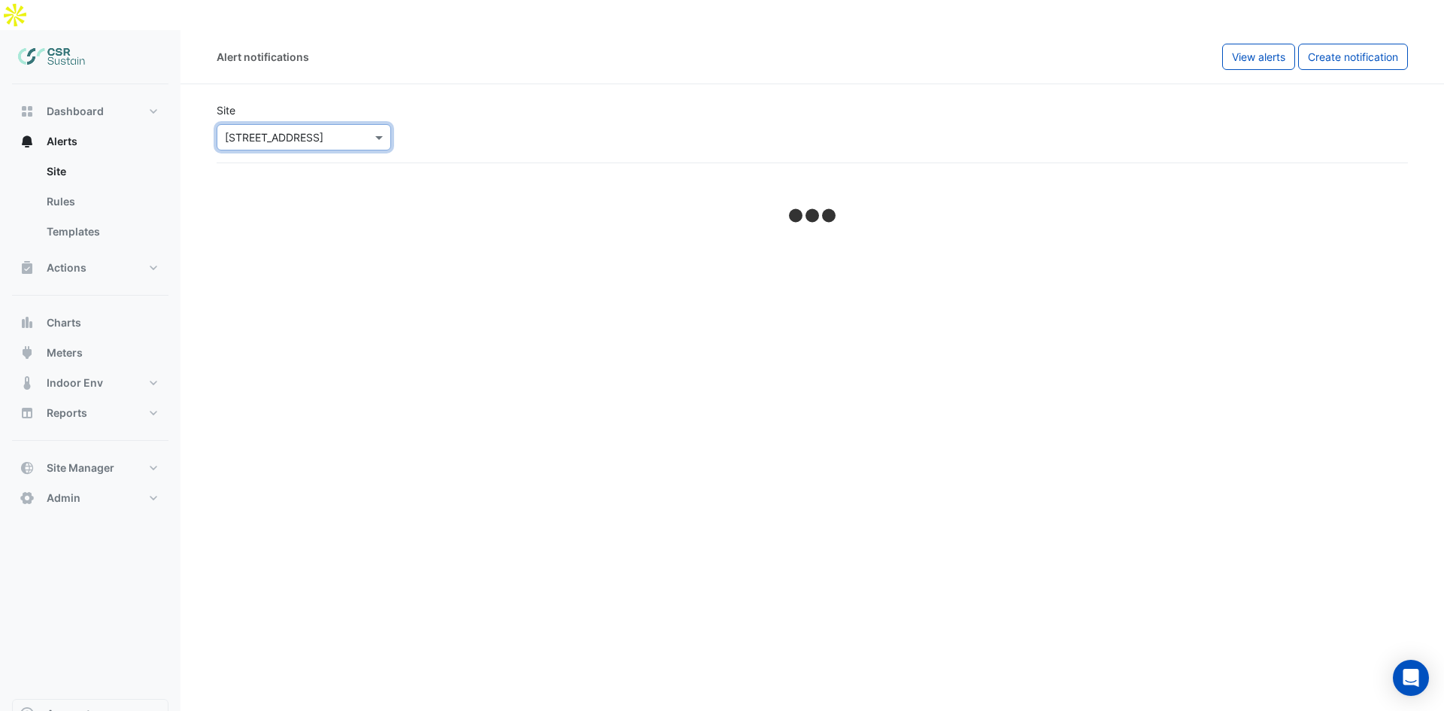
click at [293, 124] on div "Select a Site × 5 Exchange Quay" at bounding box center [304, 137] width 174 height 26
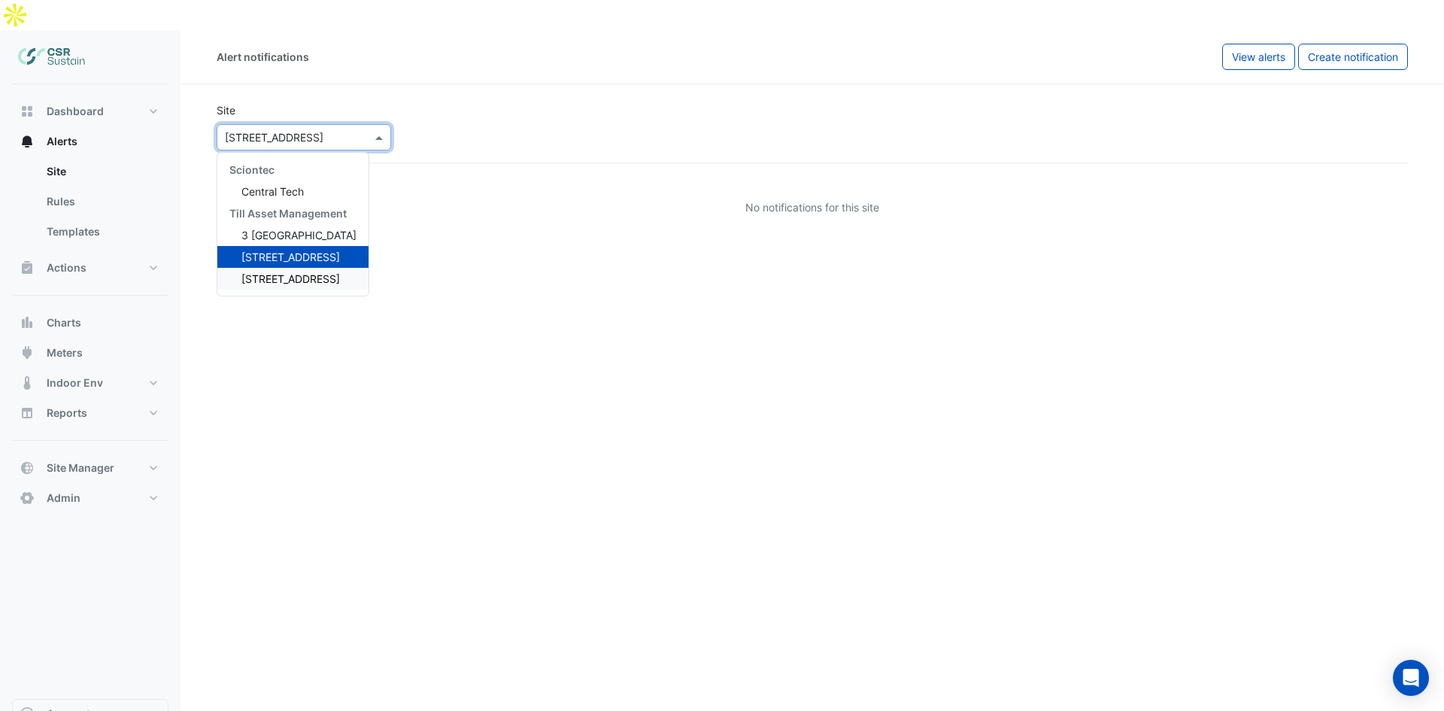
click at [278, 260] on div "Sciontec Central Tech Till Asset Management 3 St. Paul's Place 5 Exchange Quay …" at bounding box center [292, 224] width 151 height 143
click at [280, 272] on span "8 Exchange Quay" at bounding box center [290, 278] width 99 height 13
click at [281, 130] on input "text" at bounding box center [289, 138] width 128 height 16
click at [278, 185] on span "Central Tech" at bounding box center [272, 191] width 62 height 13
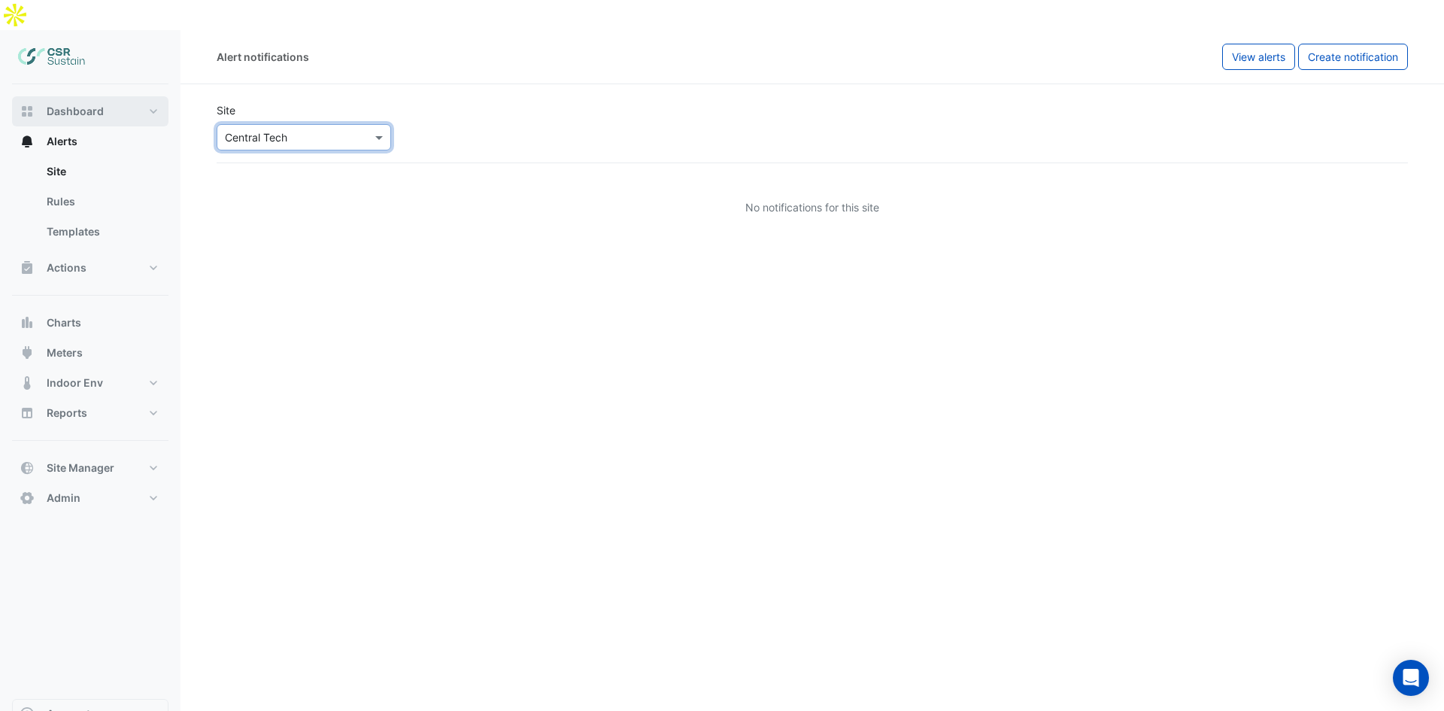
click at [68, 104] on span "Dashboard" at bounding box center [75, 111] width 57 height 15
select select "**"
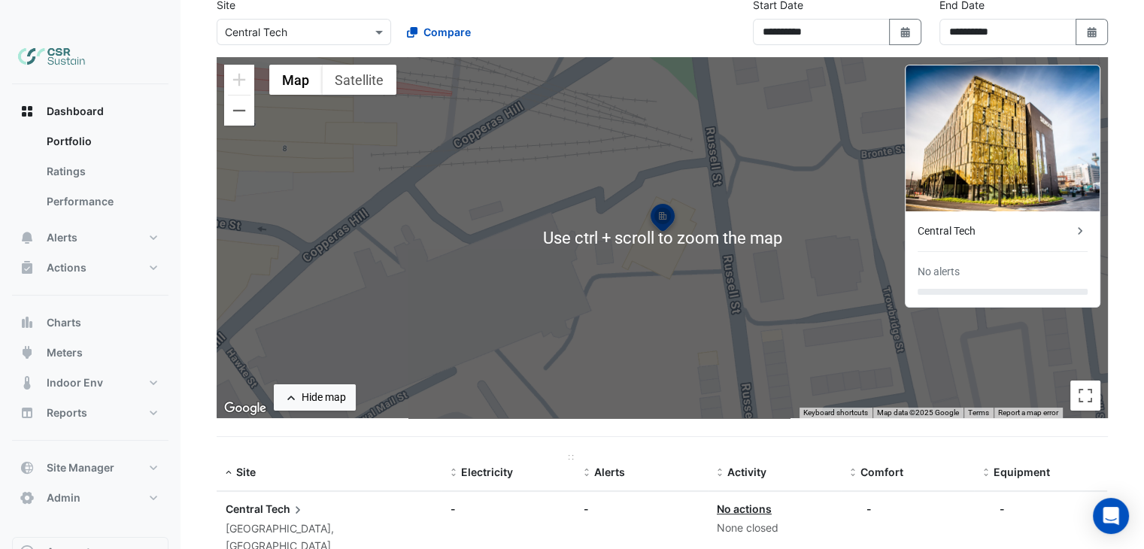
scroll to position [113, 0]
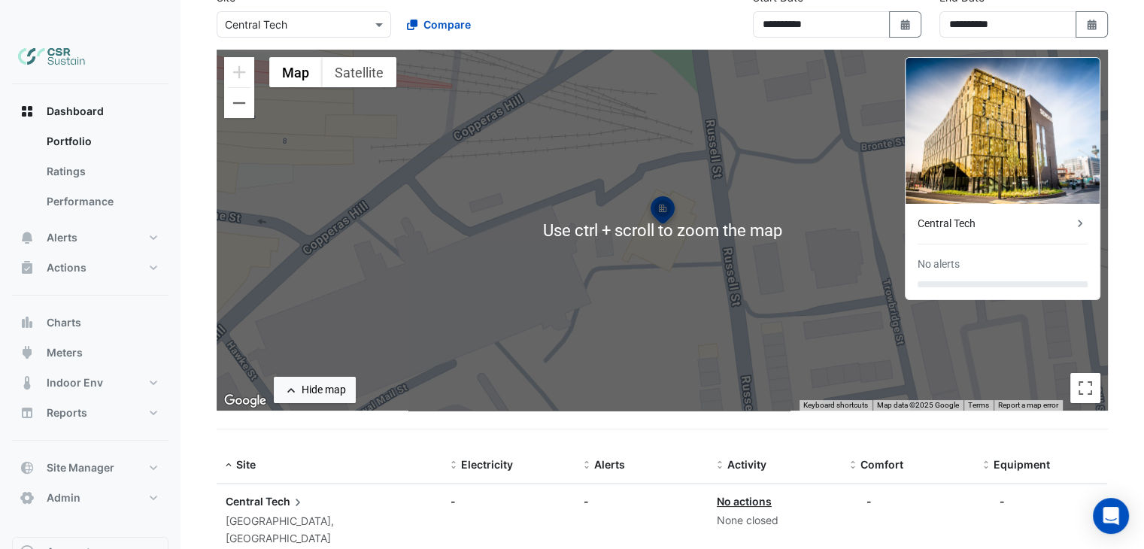
click at [463, 493] on div "-" at bounding box center [507, 501] width 115 height 16
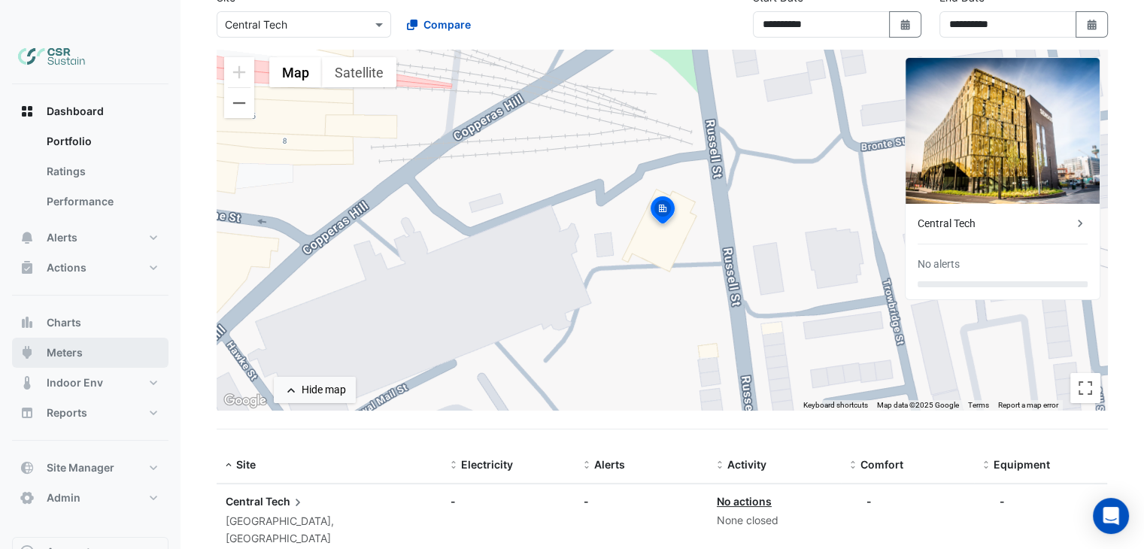
click at [83, 338] on button "Meters" at bounding box center [90, 353] width 156 height 30
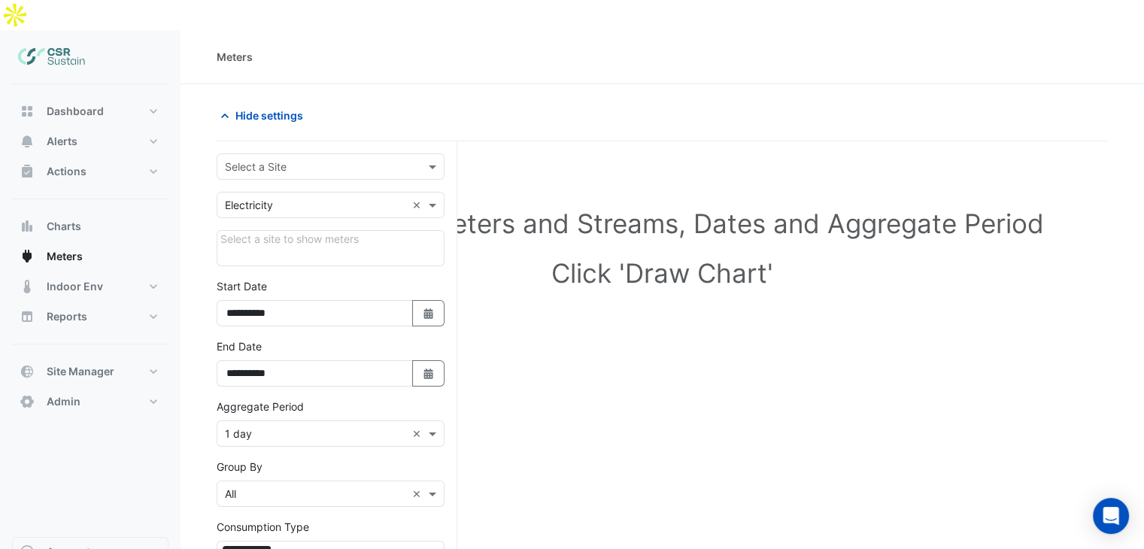
click at [324, 153] on div "Select a Site" at bounding box center [331, 166] width 228 height 26
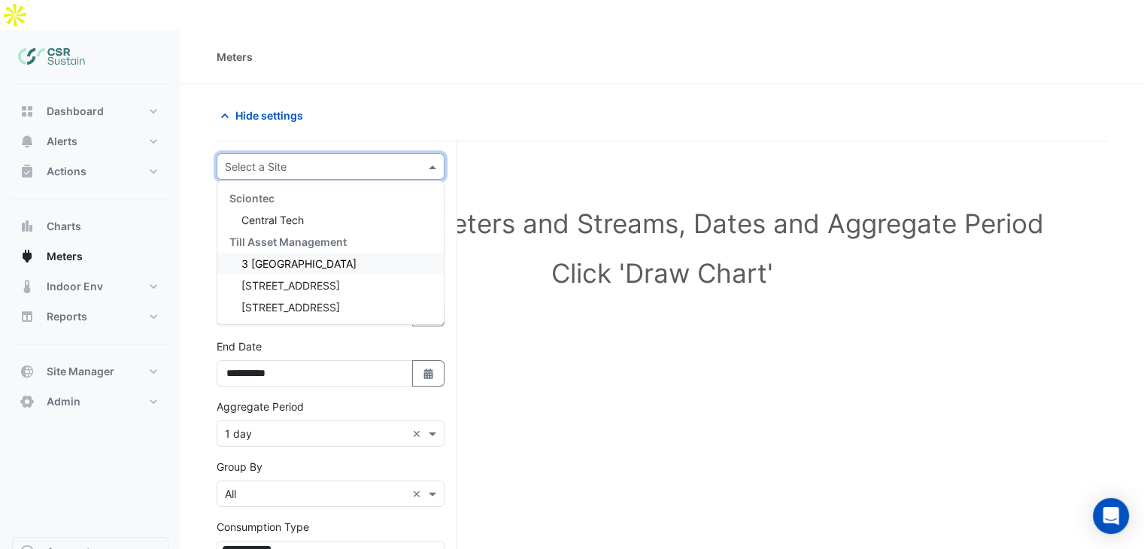
click at [316, 257] on span "3 St. Paul's Place" at bounding box center [298, 263] width 115 height 13
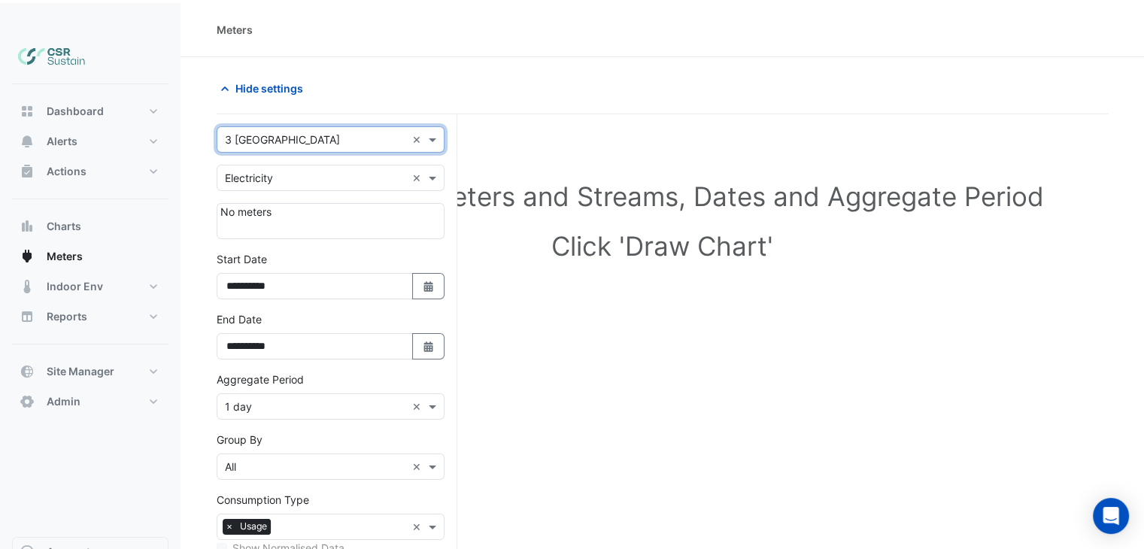
scroll to position [75, 0]
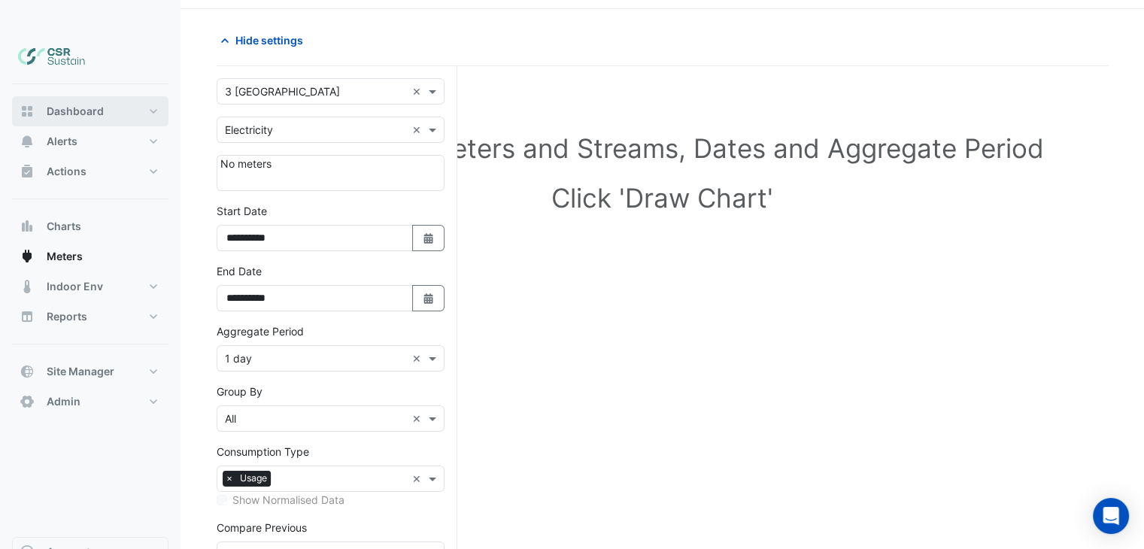
click at [59, 104] on span "Dashboard" at bounding box center [75, 111] width 57 height 15
select select "**"
